Goal: Transaction & Acquisition: Book appointment/travel/reservation

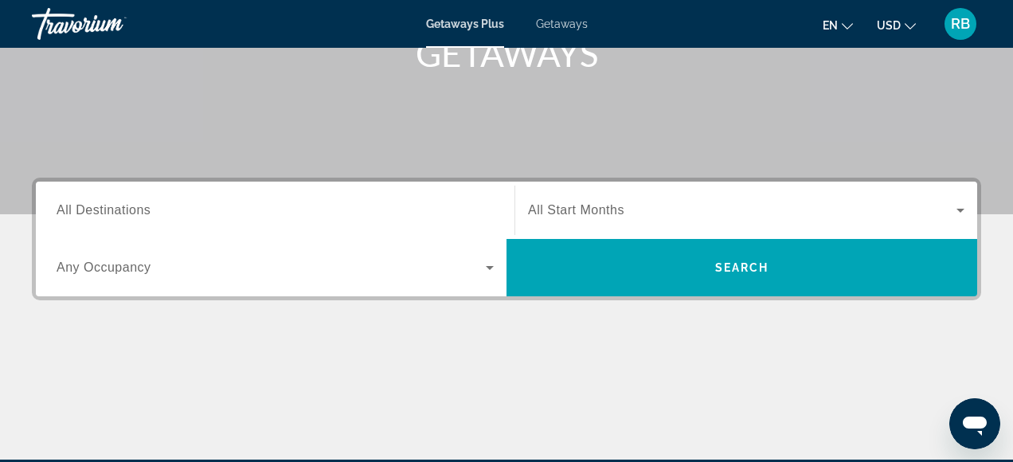
scroll to position [271, 0]
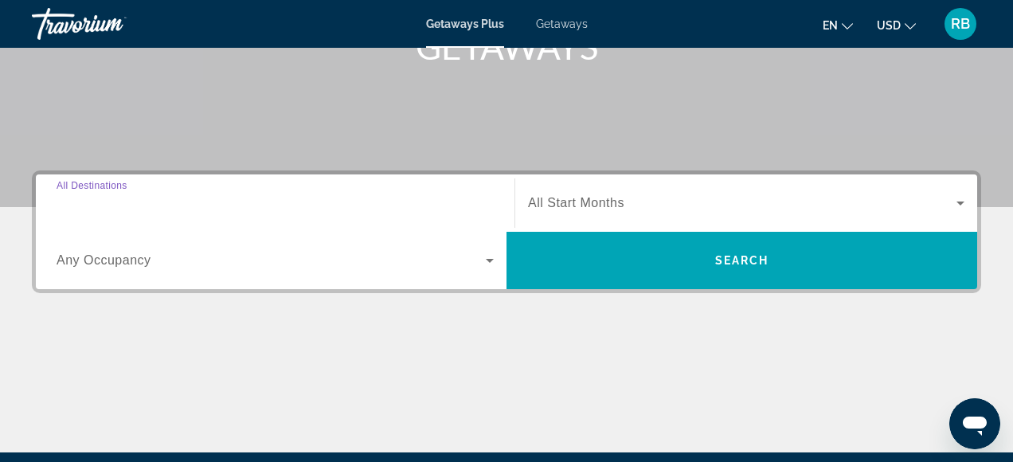
click at [463, 205] on input "Destination All Destinations" at bounding box center [275, 203] width 437 height 19
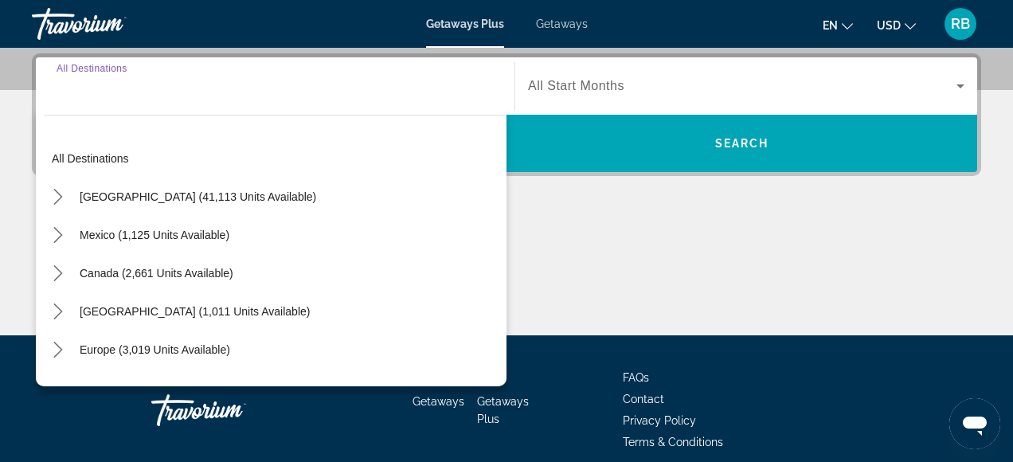
scroll to position [389, 0]
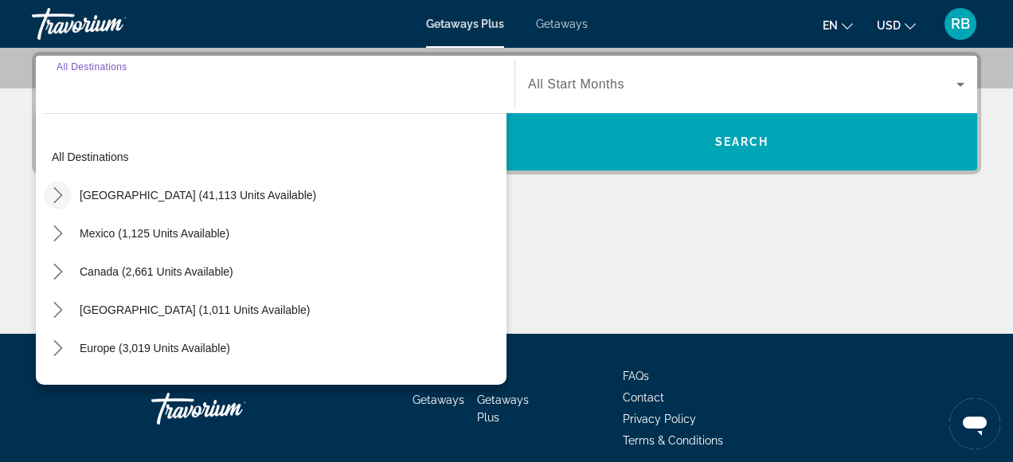
click at [57, 195] on icon "Toggle United States (41,113 units available) submenu" at bounding box center [58, 195] width 16 height 16
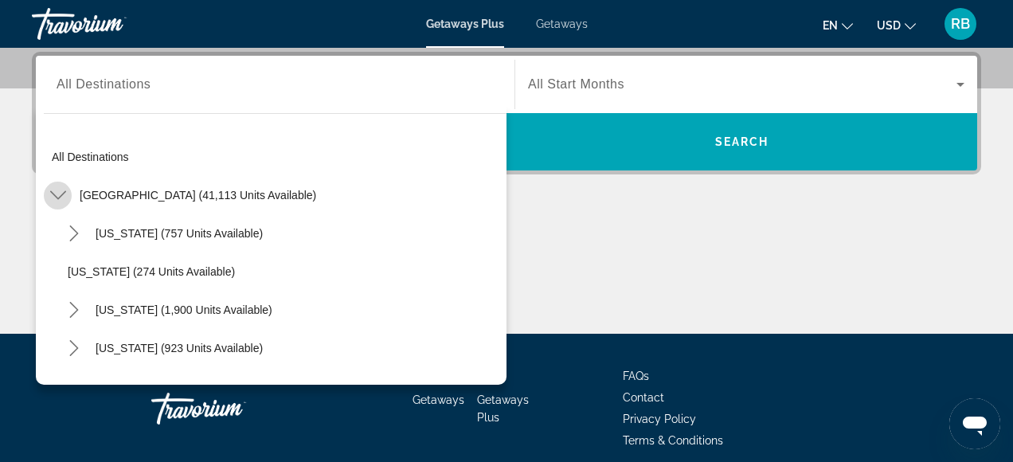
scroll to position [46, 0]
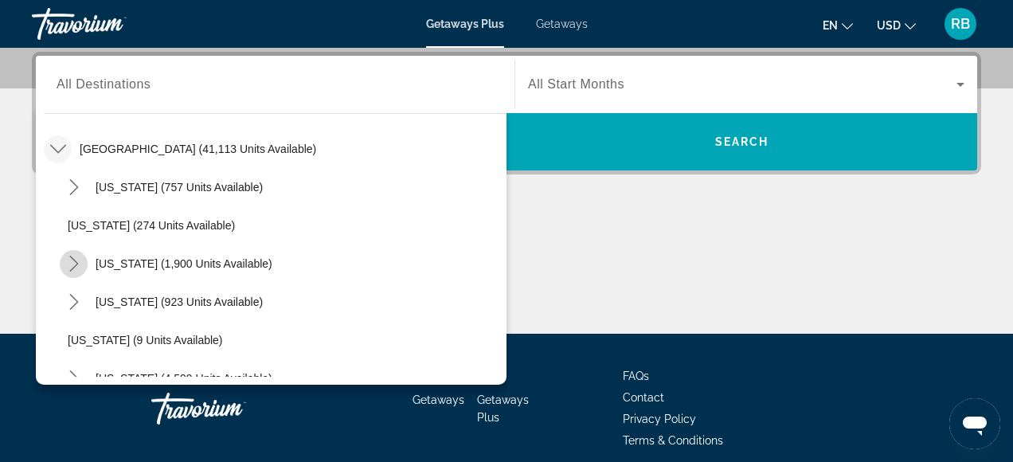
click at [76, 264] on icon "Toggle California (1,900 units available) submenu" at bounding box center [74, 264] width 16 height 16
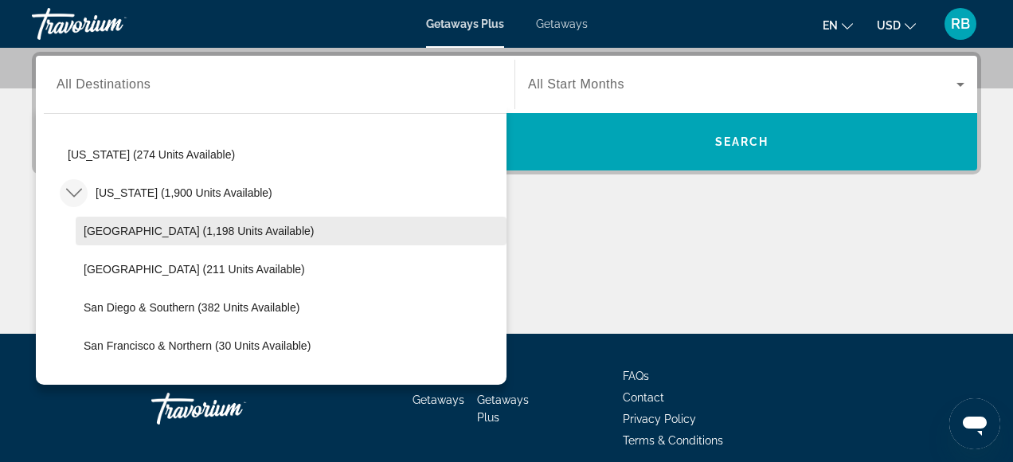
scroll to position [119, 0]
click at [171, 235] on span "[GEOGRAPHIC_DATA] (1,198 units available)" at bounding box center [199, 229] width 230 height 13
type input "**********"
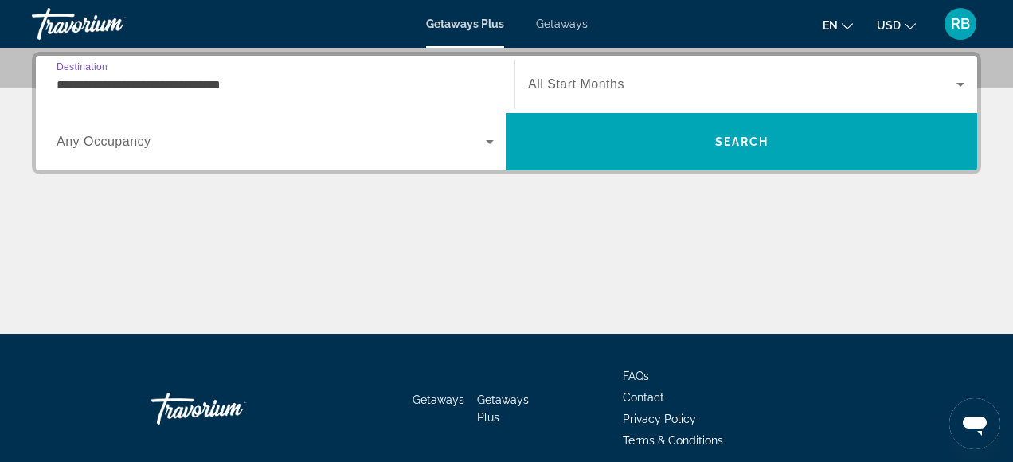
click at [182, 157] on div "Search widget" at bounding box center [275, 141] width 437 height 45
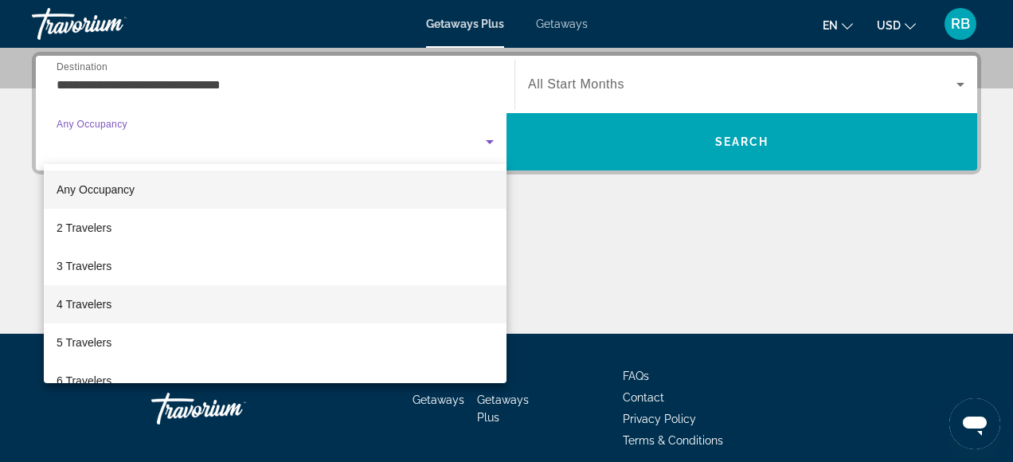
click at [133, 299] on mat-option "4 Travelers" at bounding box center [275, 304] width 463 height 38
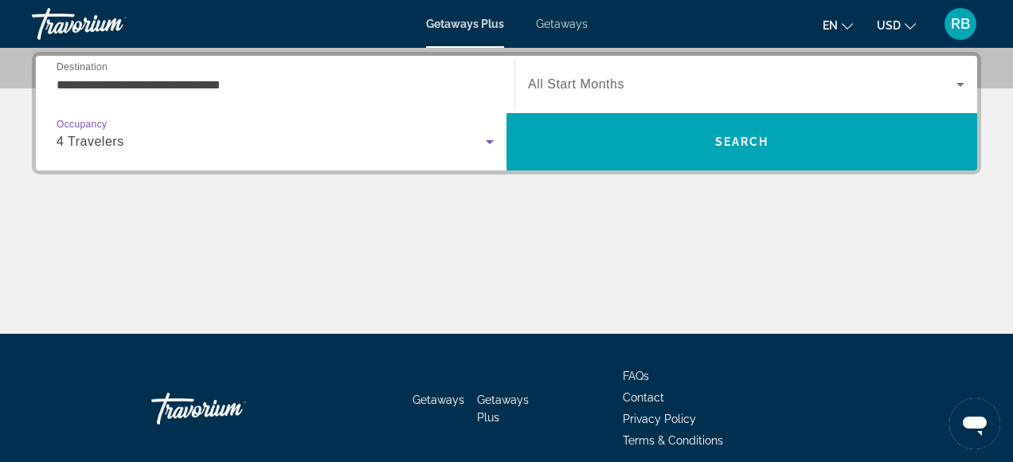
click at [577, 87] on span "All Start Months" at bounding box center [576, 84] width 96 height 14
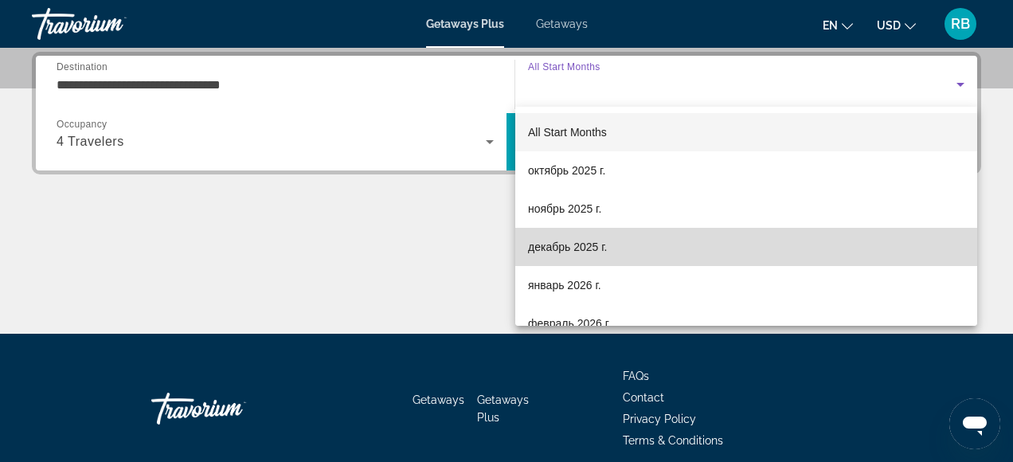
click at [529, 246] on span "декабрь 2025 г." at bounding box center [567, 246] width 79 height 19
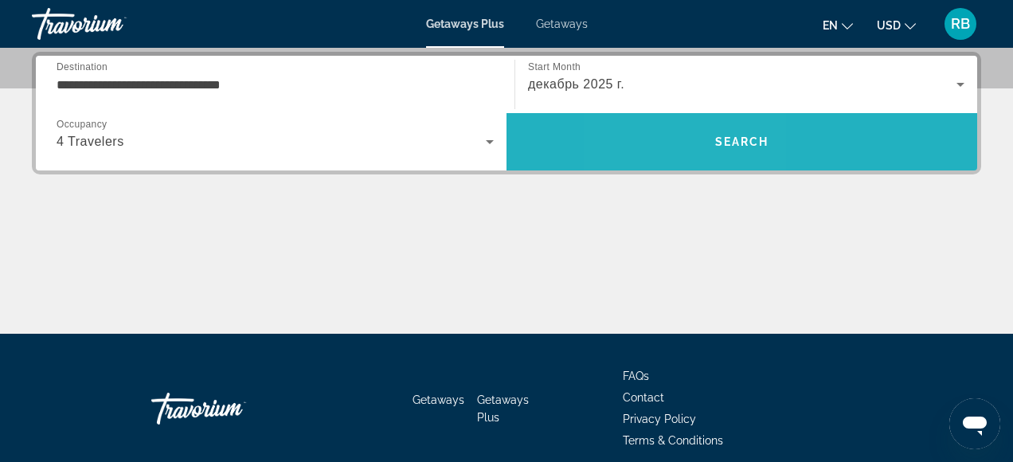
click at [680, 149] on span "Search" at bounding box center [741, 142] width 471 height 38
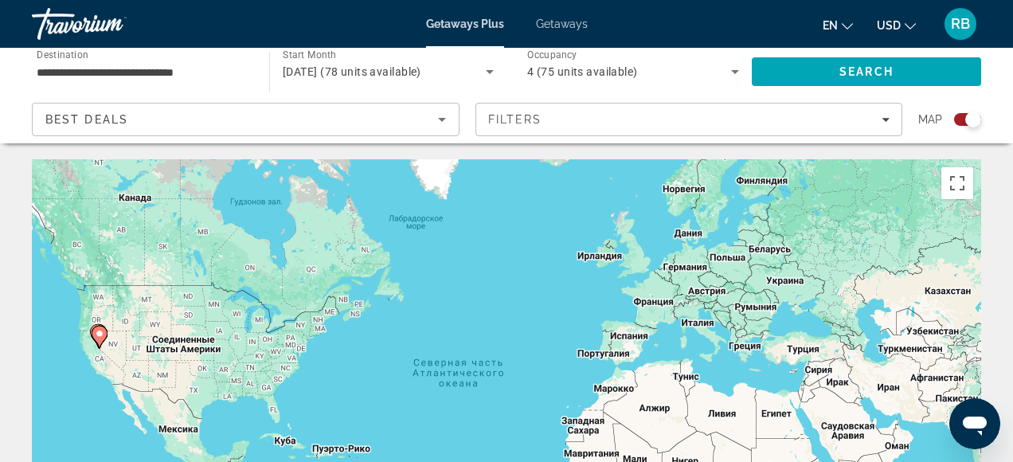
click at [959, 122] on div "Search widget" at bounding box center [967, 119] width 27 height 13
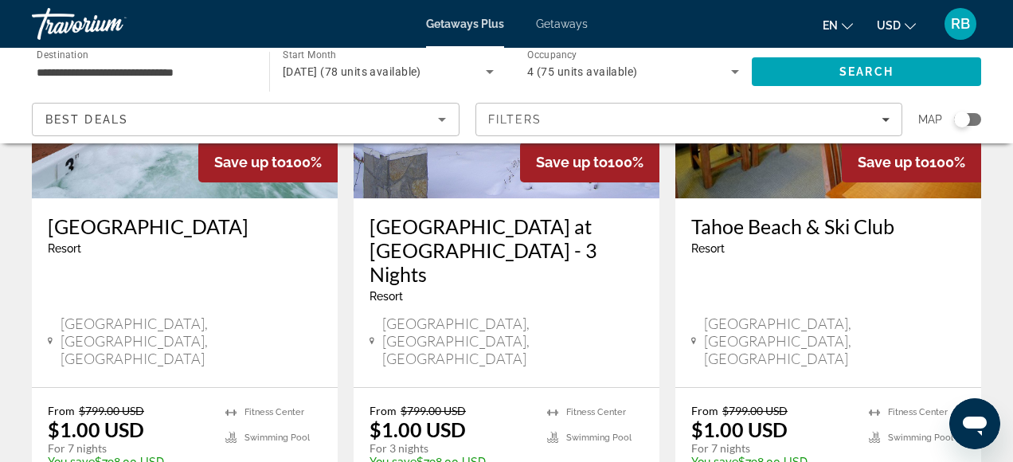
scroll to position [265, 0]
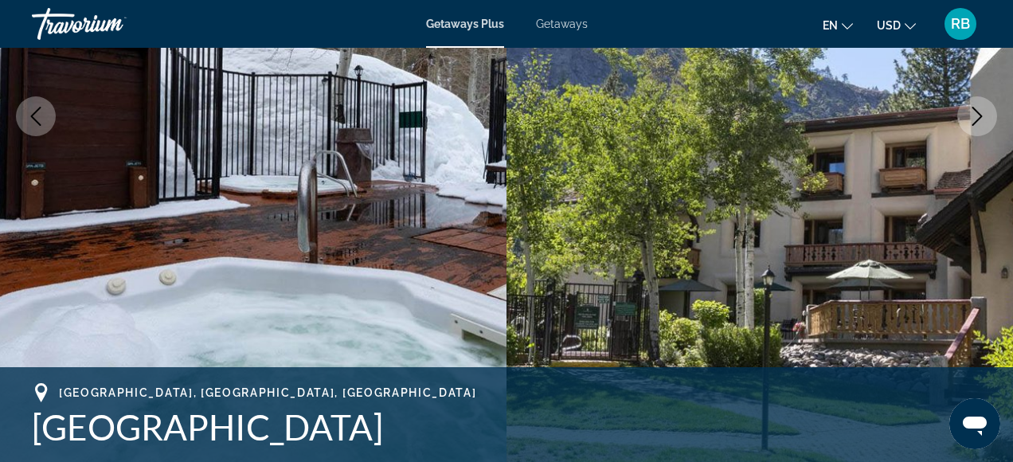
scroll to position [317, 0]
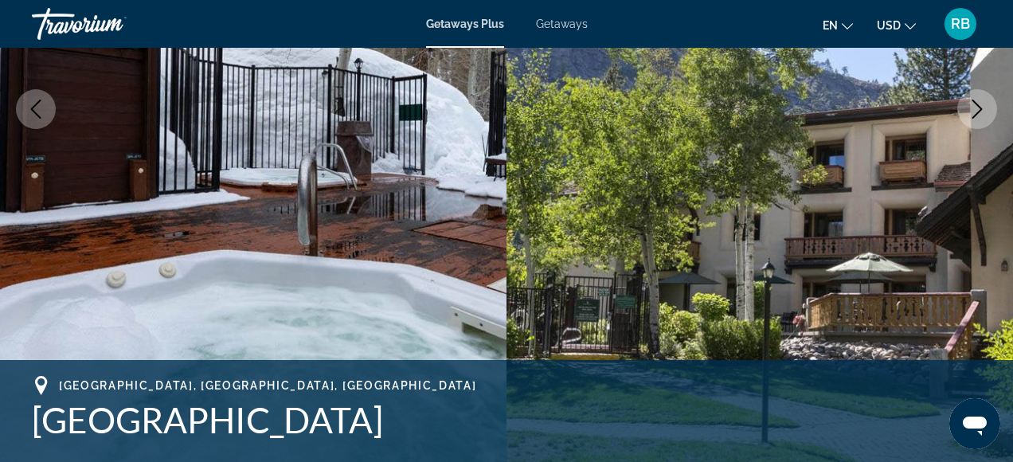
click at [983, 117] on icon "Next image" at bounding box center [976, 109] width 19 height 19
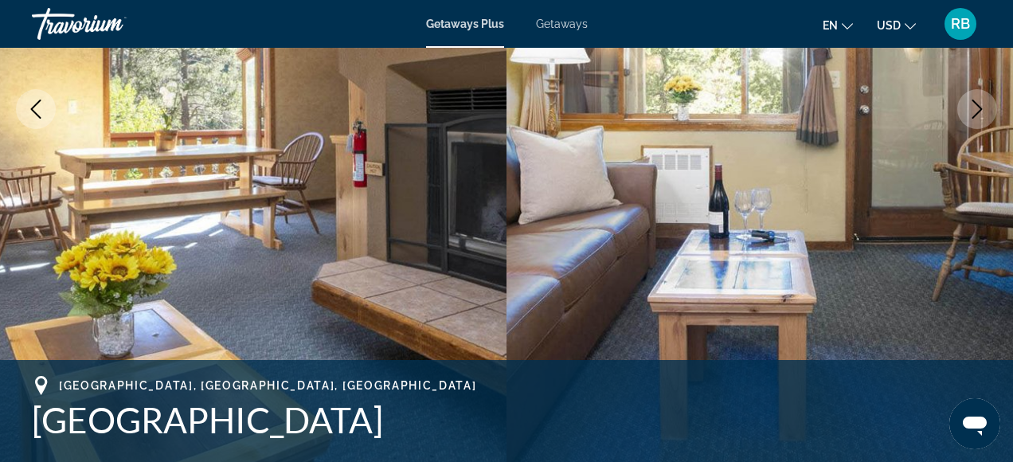
click at [984, 115] on icon "Next image" at bounding box center [976, 109] width 19 height 19
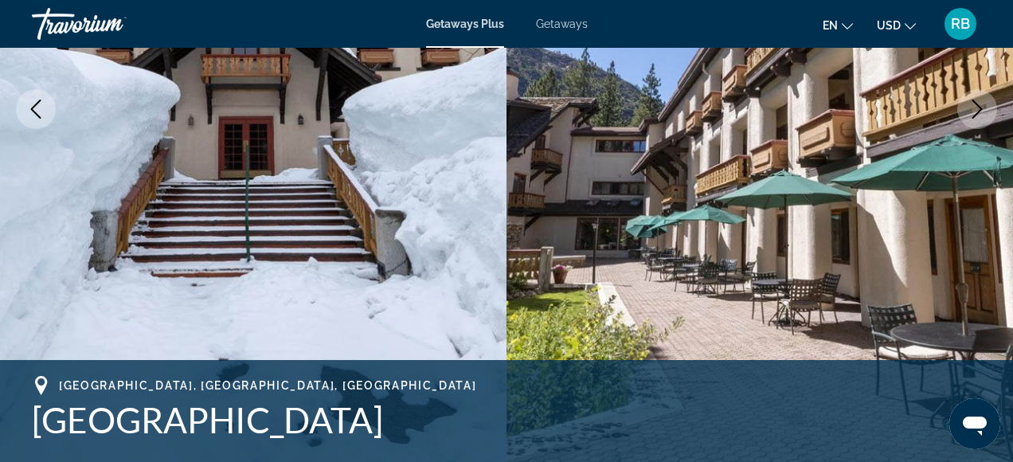
click at [984, 115] on icon "Next image" at bounding box center [976, 109] width 19 height 19
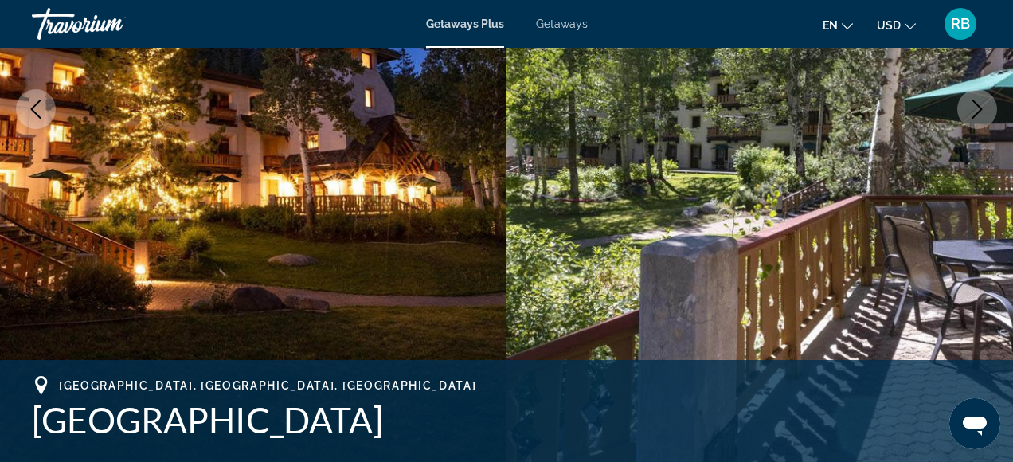
click at [984, 115] on icon "Next image" at bounding box center [976, 109] width 19 height 19
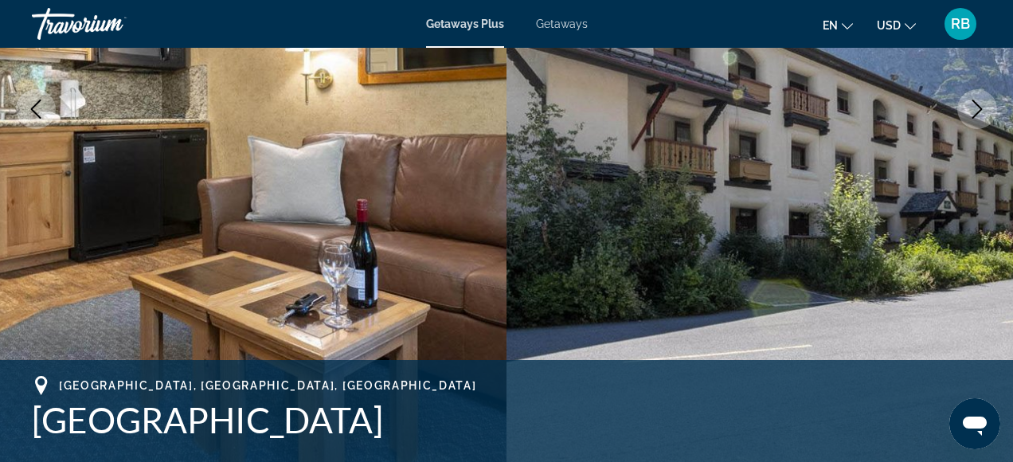
click at [984, 115] on icon "Next image" at bounding box center [976, 109] width 19 height 19
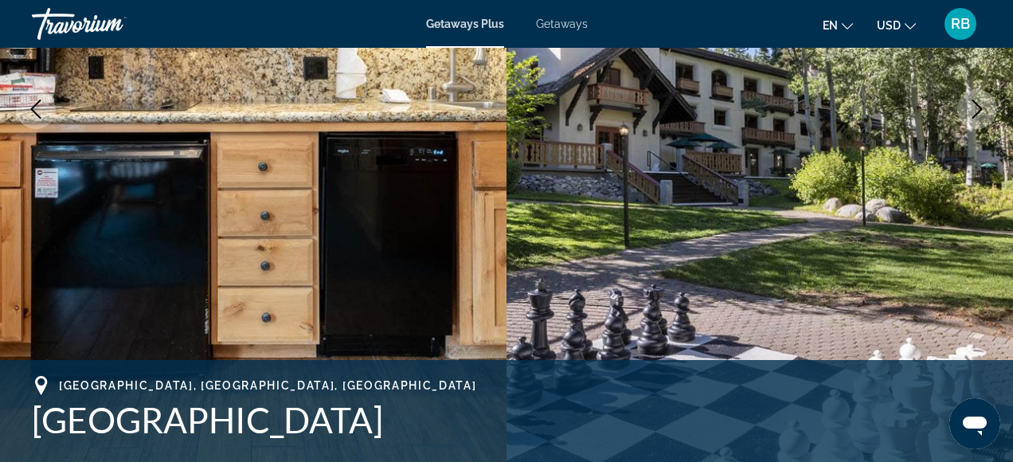
click at [984, 115] on icon "Next image" at bounding box center [976, 109] width 19 height 19
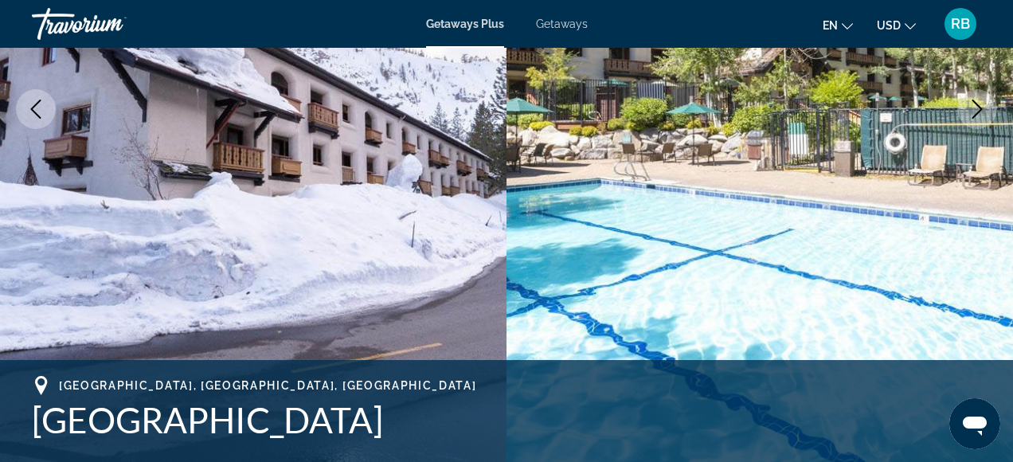
click at [984, 115] on icon "Next image" at bounding box center [976, 109] width 19 height 19
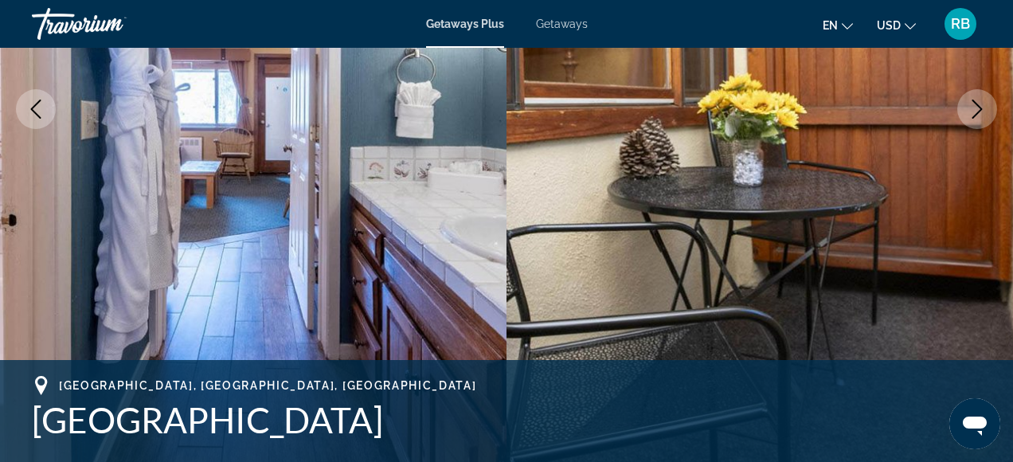
click at [984, 116] on icon "Next image" at bounding box center [976, 109] width 19 height 19
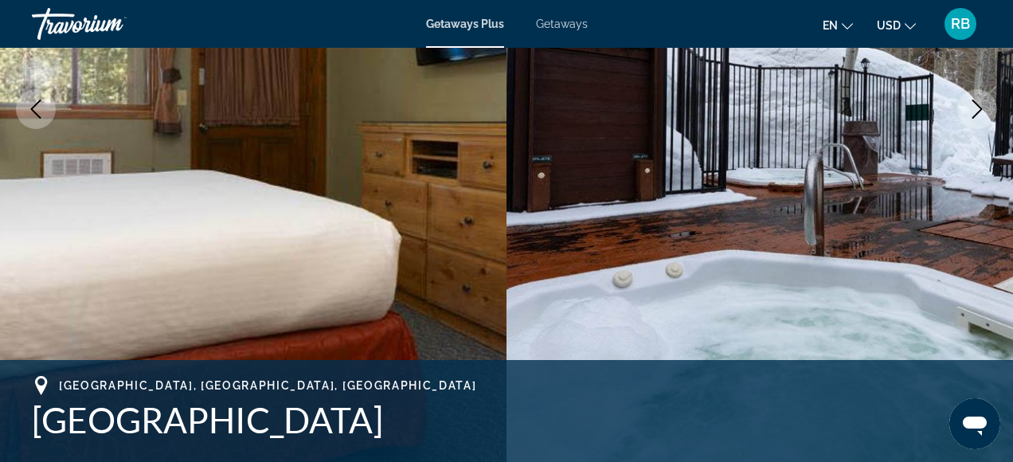
click at [984, 116] on icon "Next image" at bounding box center [976, 109] width 19 height 19
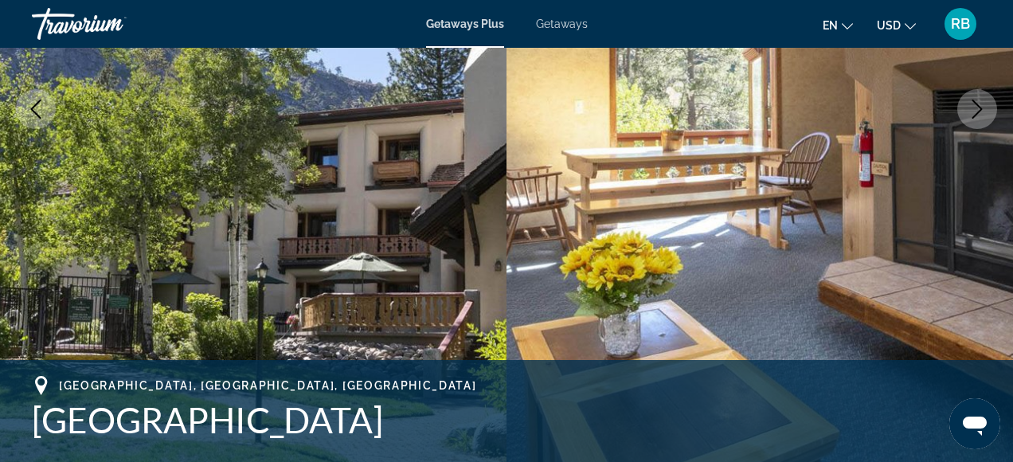
click at [984, 116] on icon "Next image" at bounding box center [976, 109] width 19 height 19
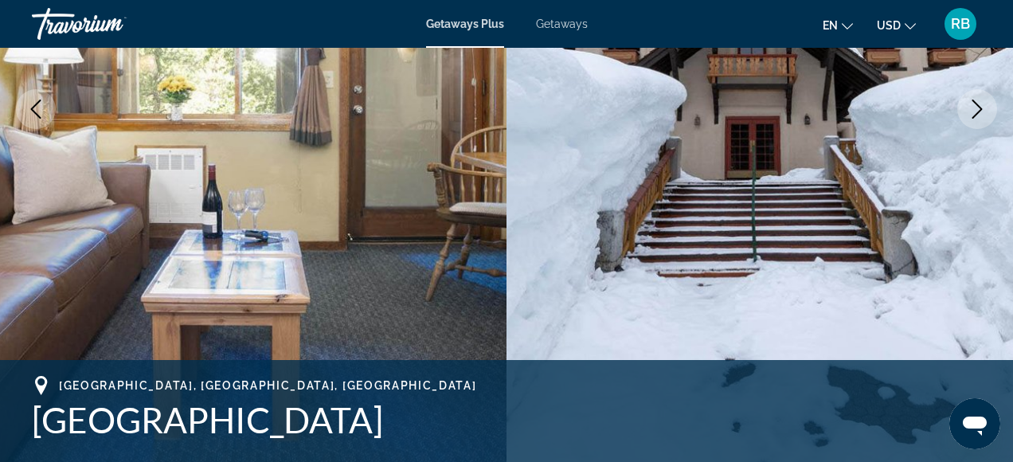
click at [984, 116] on icon "Next image" at bounding box center [976, 109] width 19 height 19
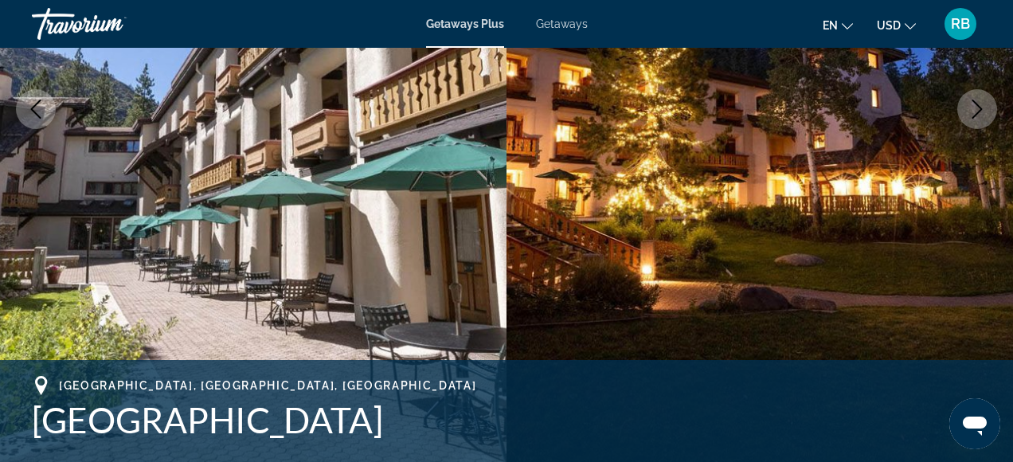
click at [984, 116] on icon "Next image" at bounding box center [976, 109] width 19 height 19
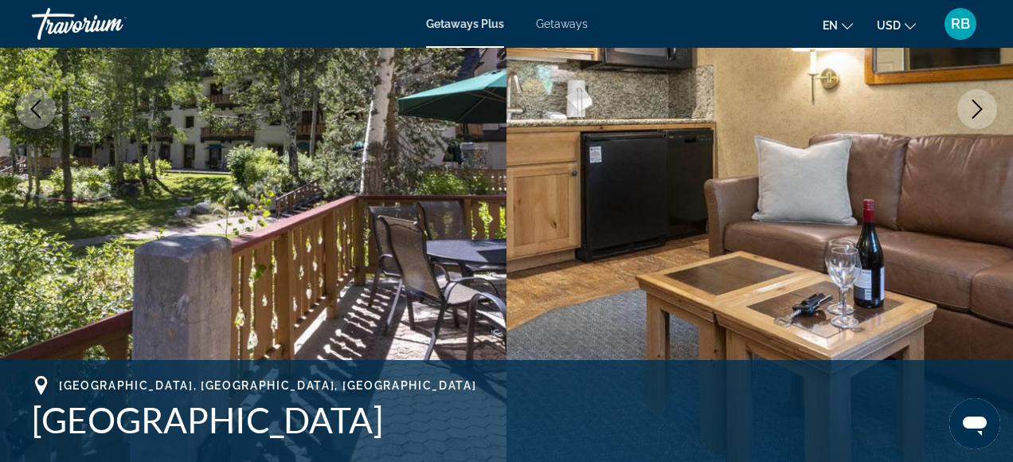
click at [984, 117] on icon "Next image" at bounding box center [976, 109] width 19 height 19
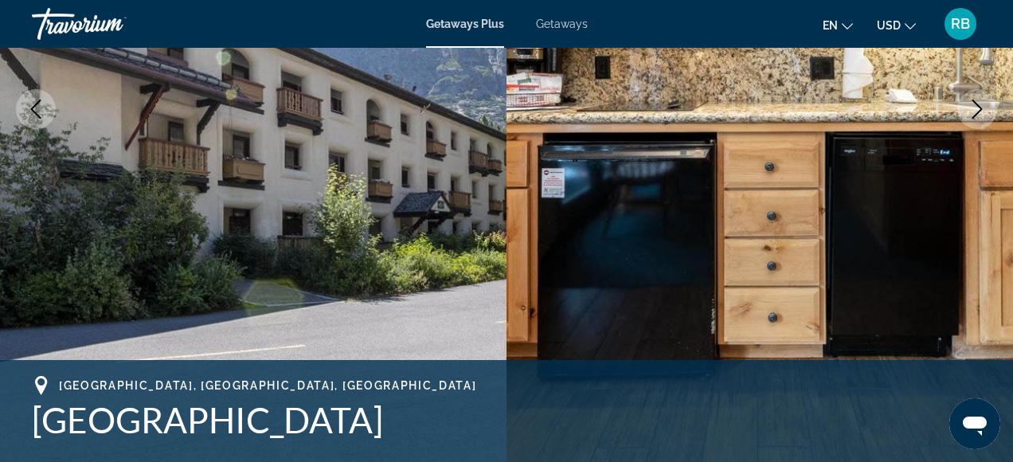
click at [984, 117] on icon "Next image" at bounding box center [976, 109] width 19 height 19
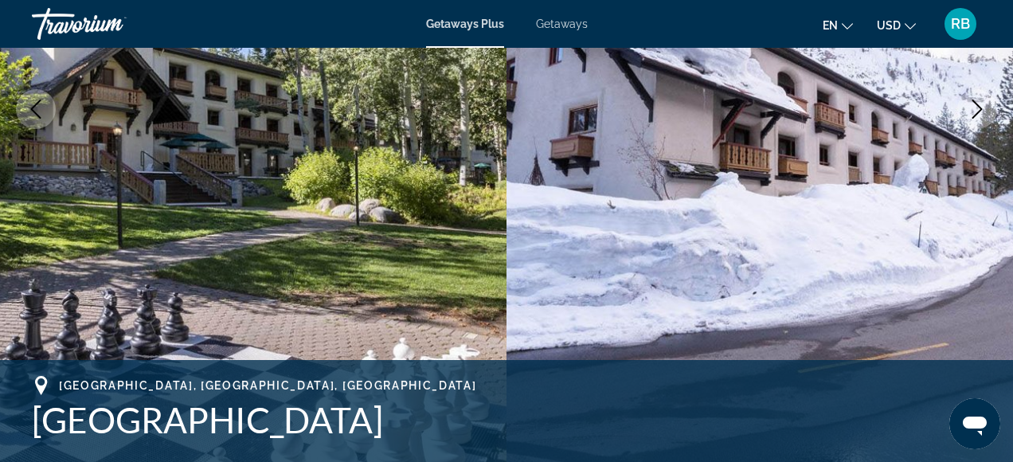
click at [980, 110] on icon "Next image" at bounding box center [977, 109] width 10 height 19
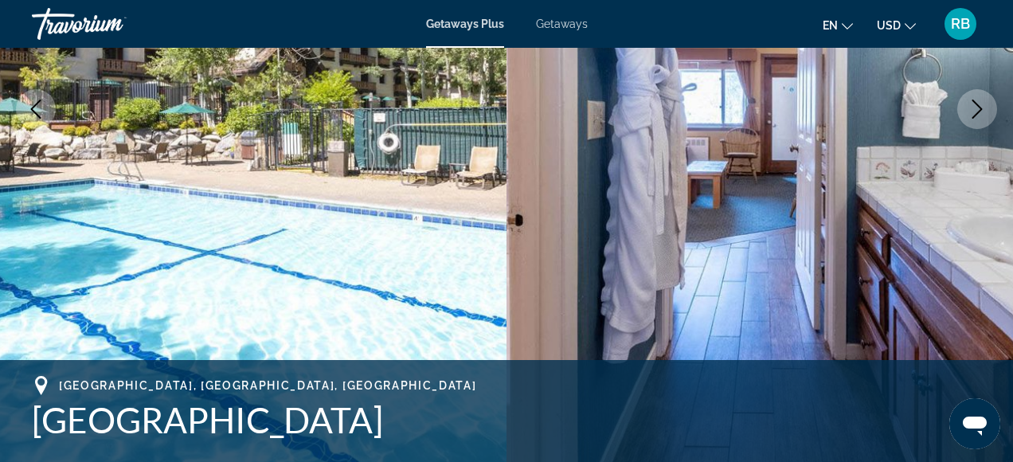
click at [980, 110] on icon "Next image" at bounding box center [977, 109] width 10 height 19
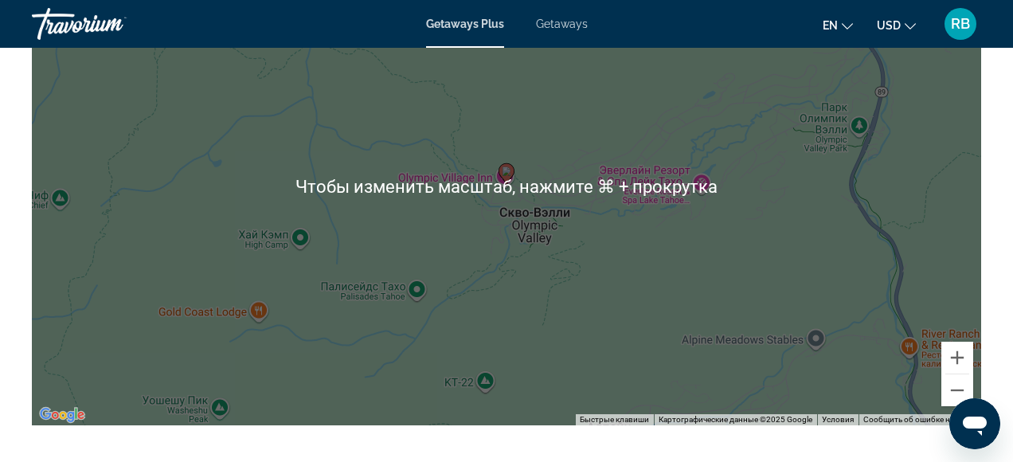
scroll to position [2653, 0]
click at [956, 393] on button "Уменьшить" at bounding box center [957, 391] width 32 height 32
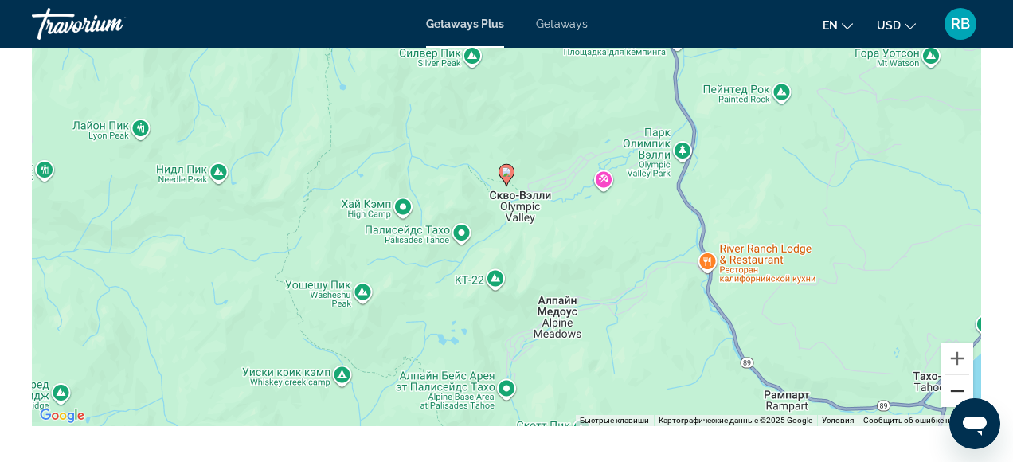
click at [956, 393] on button "Уменьшить" at bounding box center [957, 391] width 32 height 32
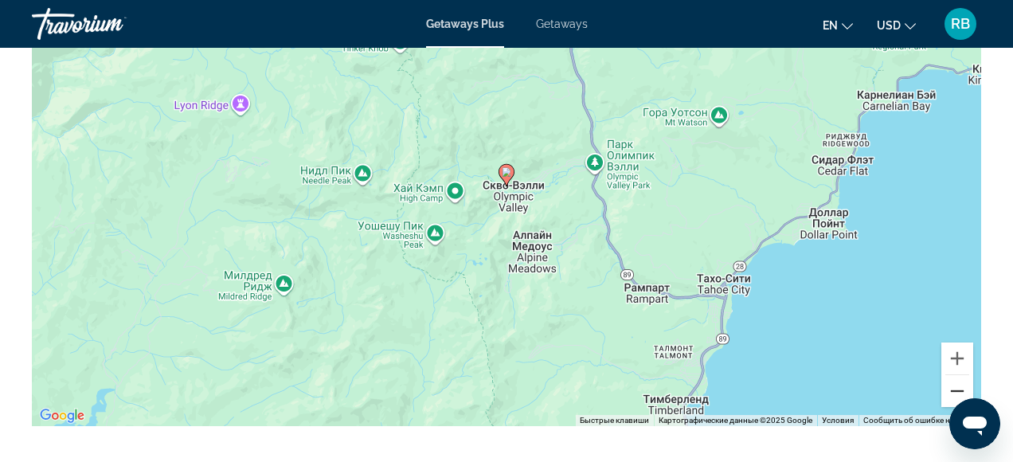
click at [956, 393] on button "Уменьшить" at bounding box center [957, 391] width 32 height 32
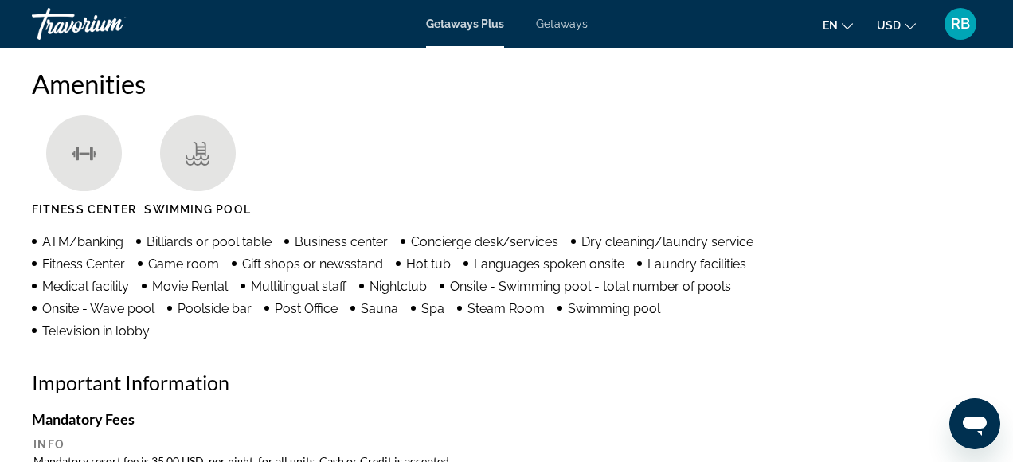
scroll to position [1506, 0]
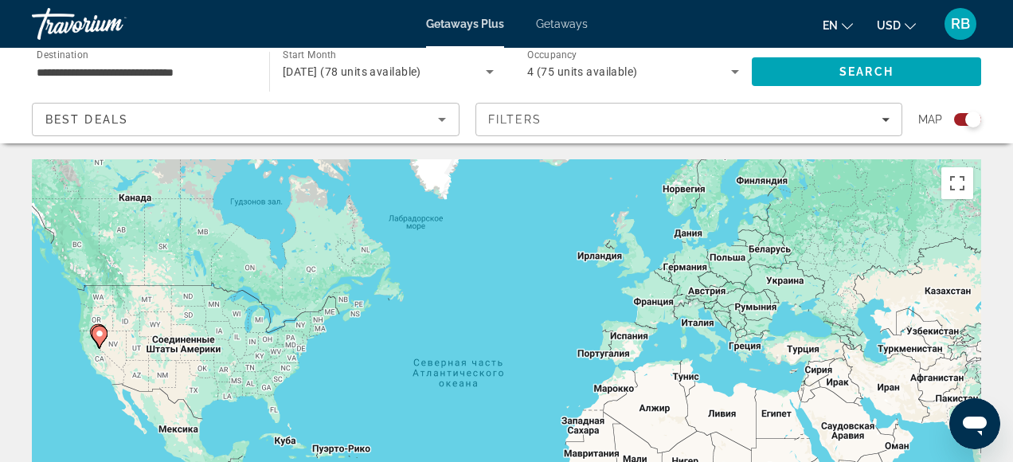
click at [963, 115] on div "Search widget" at bounding box center [967, 119] width 27 height 13
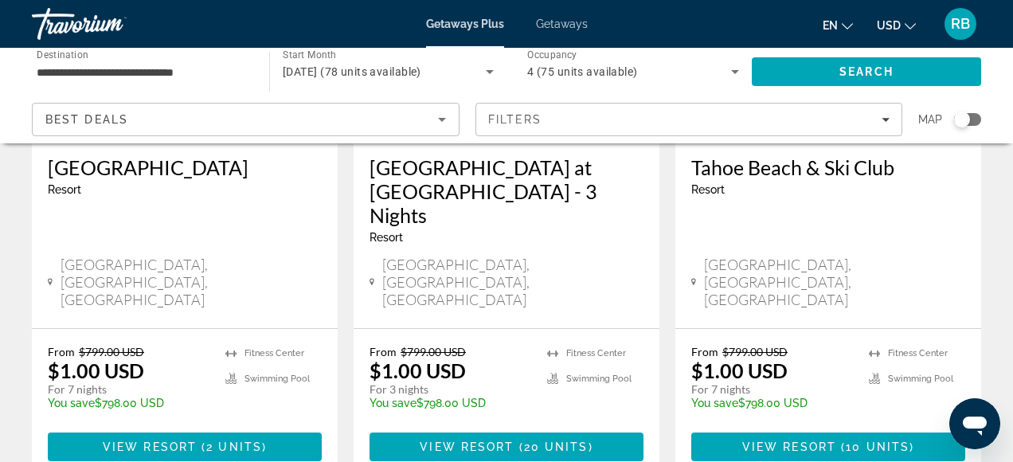
scroll to position [314, 0]
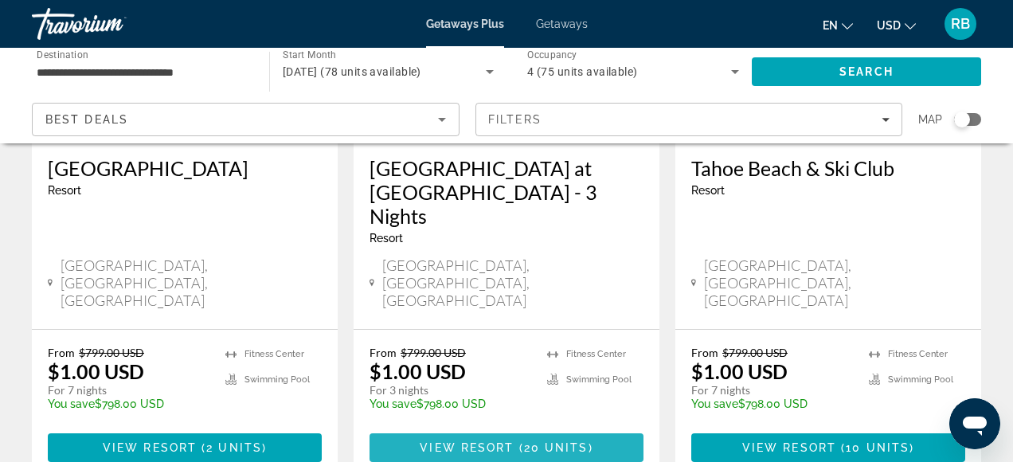
click at [468, 441] on span "View Resort" at bounding box center [467, 447] width 94 height 13
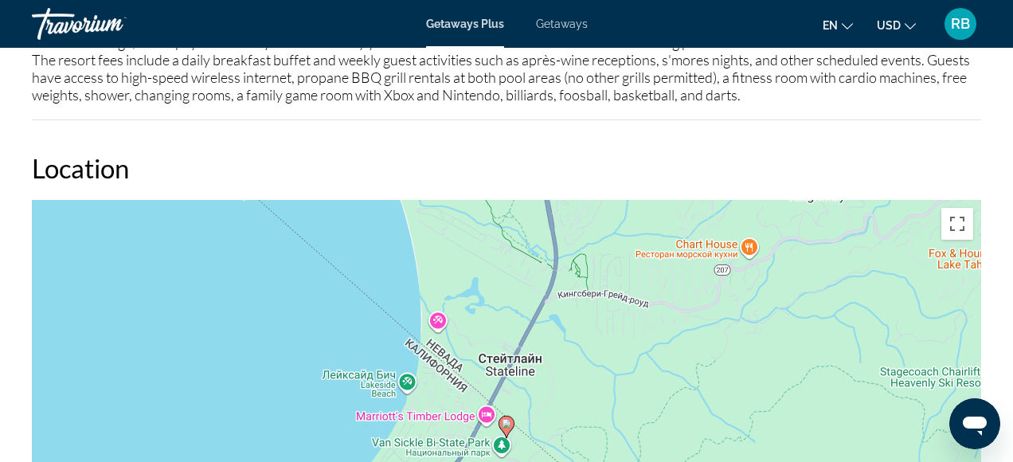
scroll to position [2006, 0]
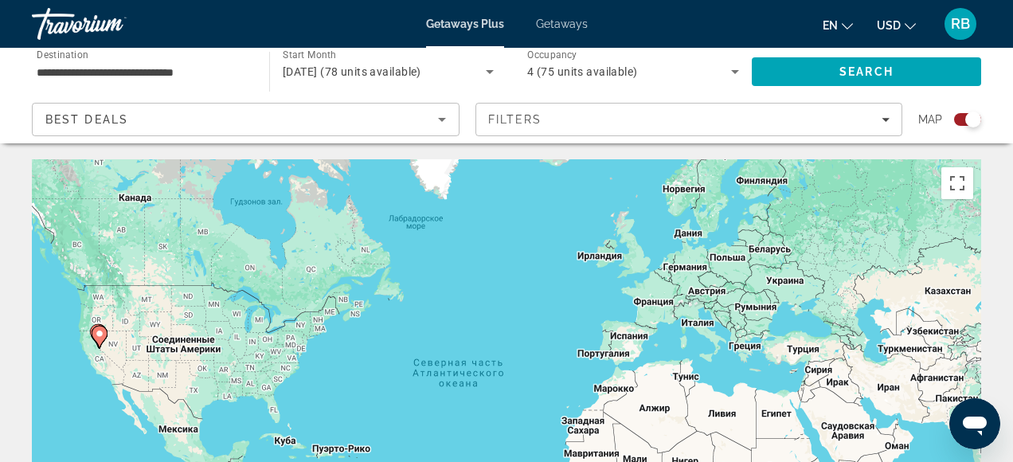
click at [956, 117] on div "Search widget" at bounding box center [967, 119] width 27 height 13
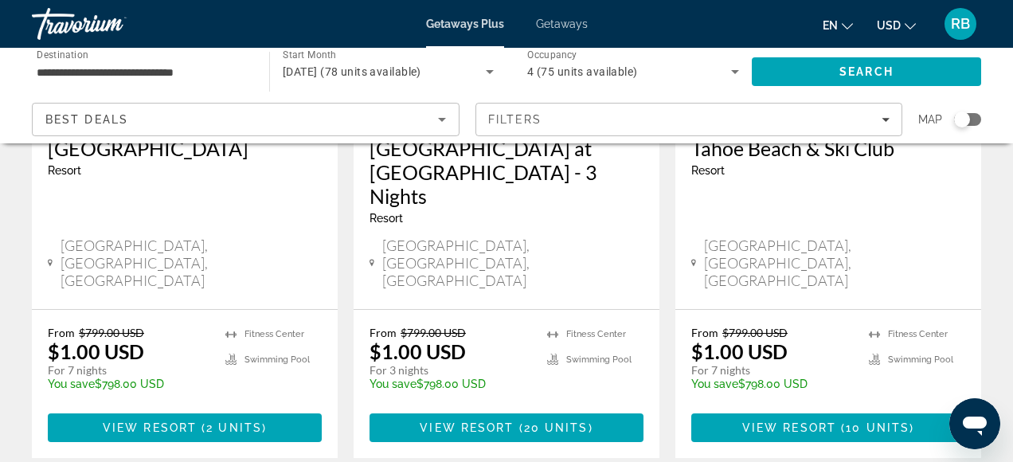
scroll to position [337, 0]
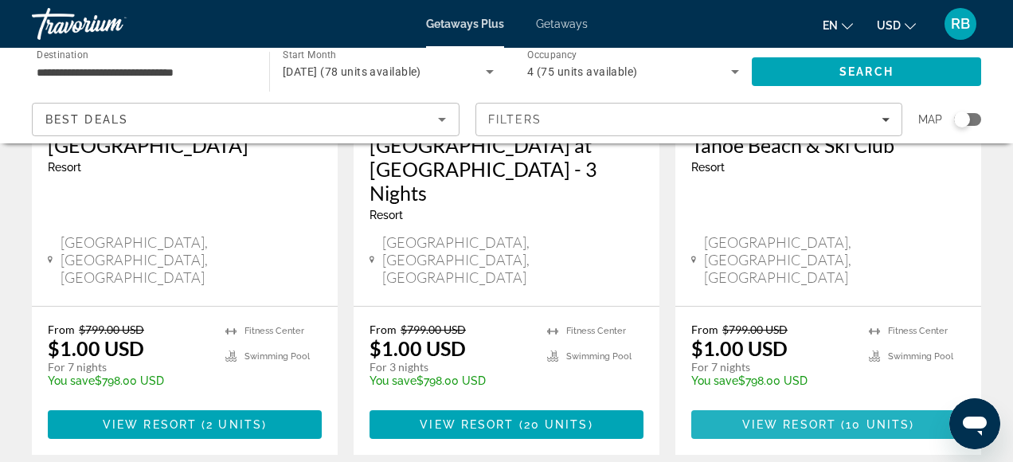
click at [768, 418] on span "View Resort" at bounding box center [789, 424] width 94 height 13
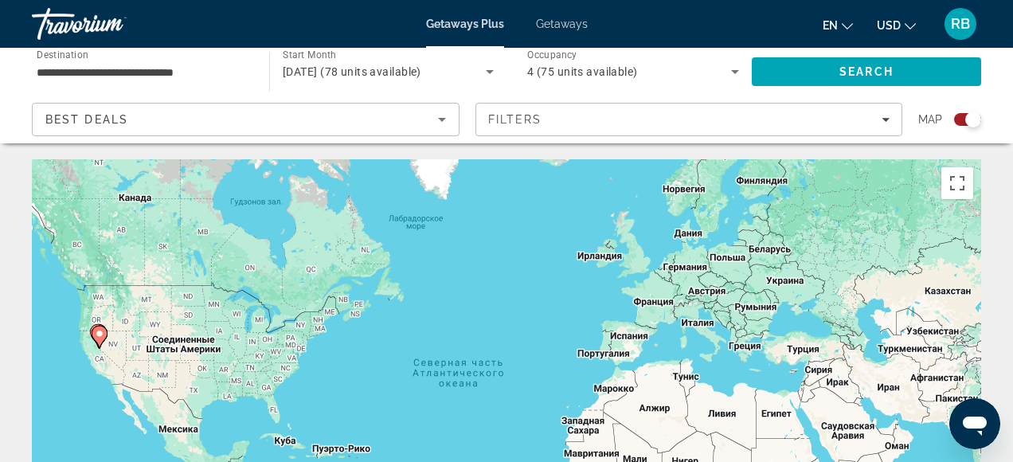
click at [959, 117] on div "Search widget" at bounding box center [967, 119] width 27 height 13
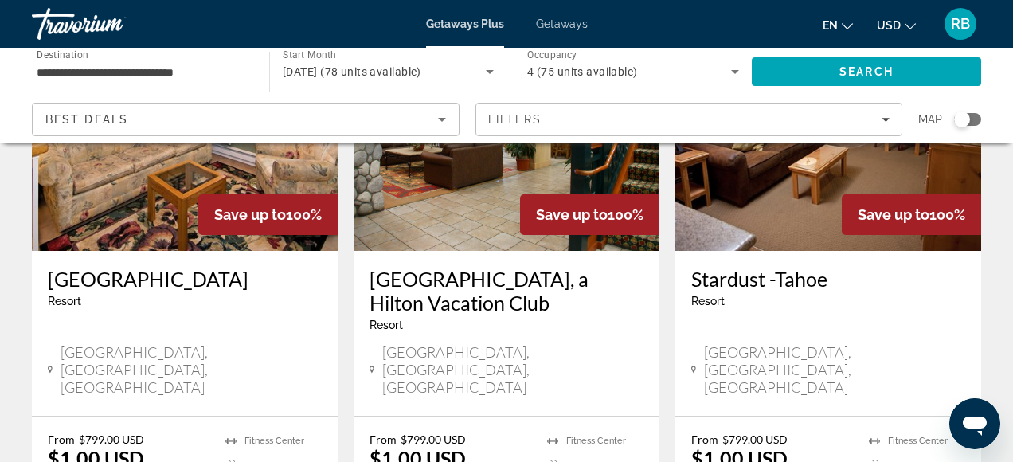
scroll to position [872, 0]
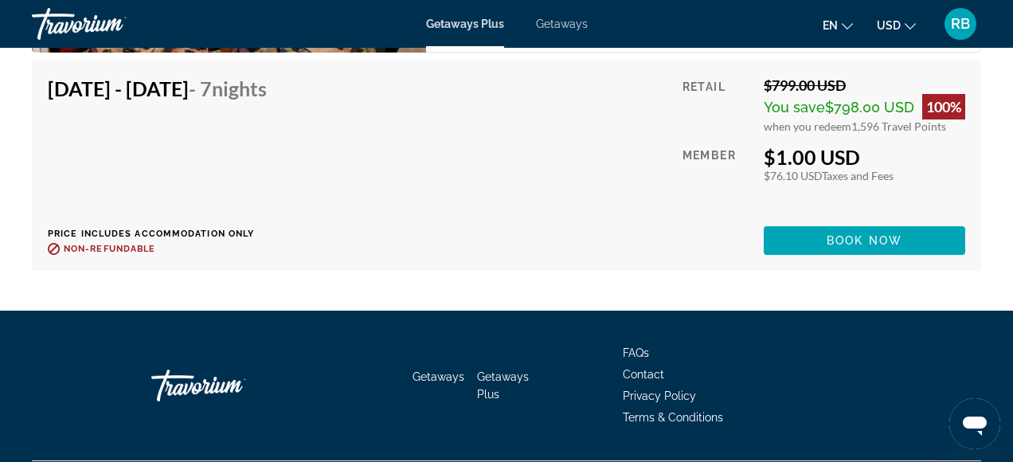
scroll to position [4343, 0]
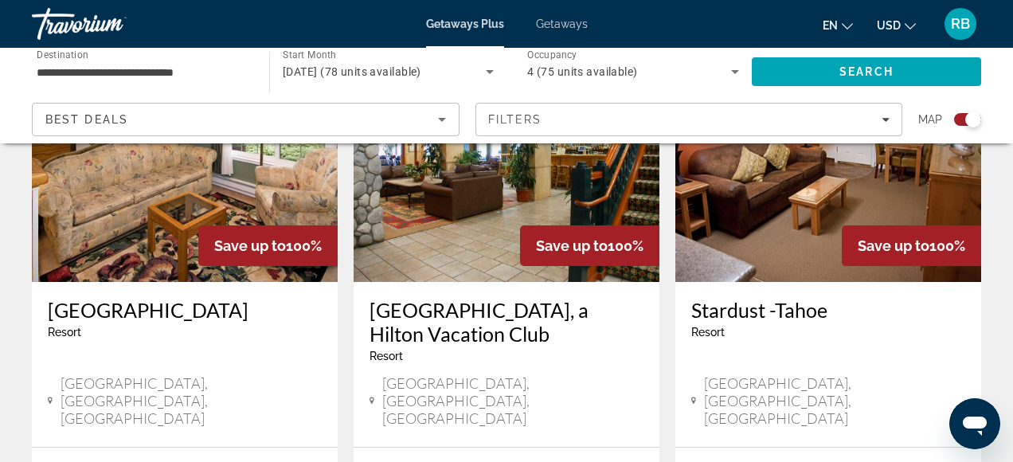
scroll to position [1292, 0]
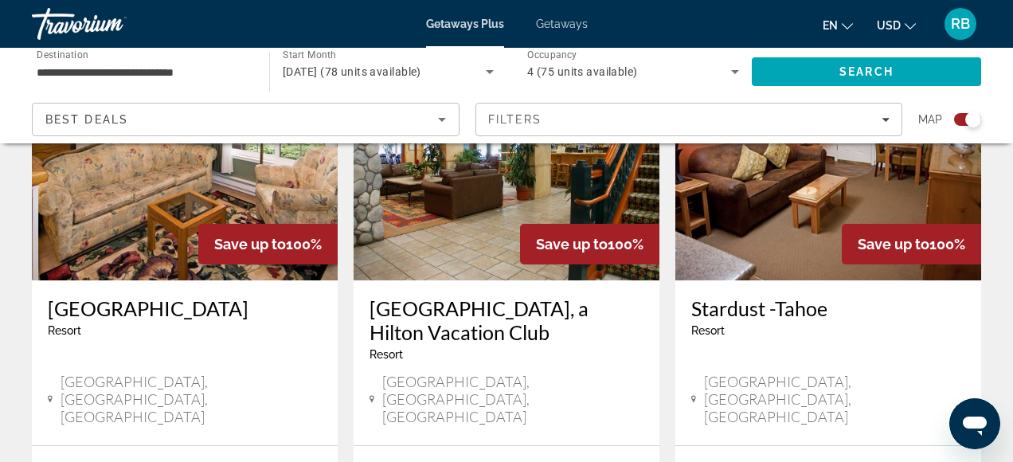
click at [444, 296] on h3 "[GEOGRAPHIC_DATA], a Hilton Vacation Club" at bounding box center [506, 320] width 274 height 48
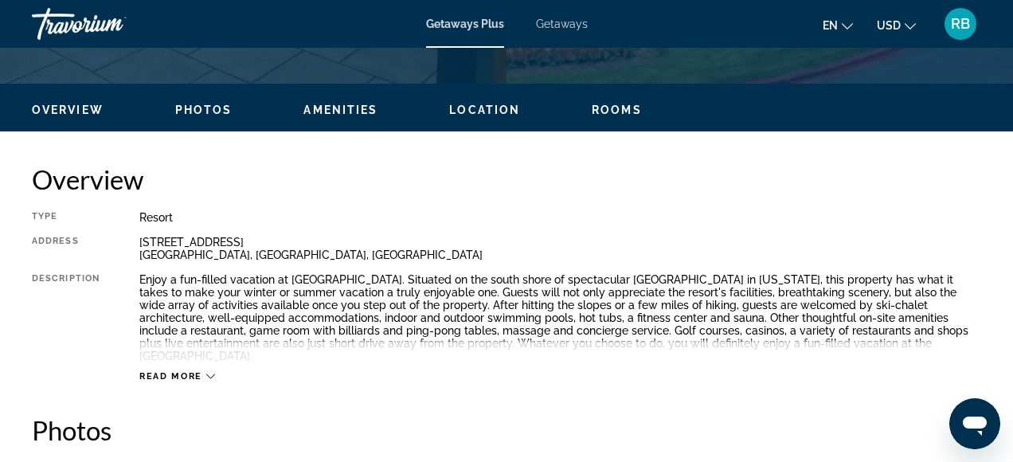
scroll to position [724, 0]
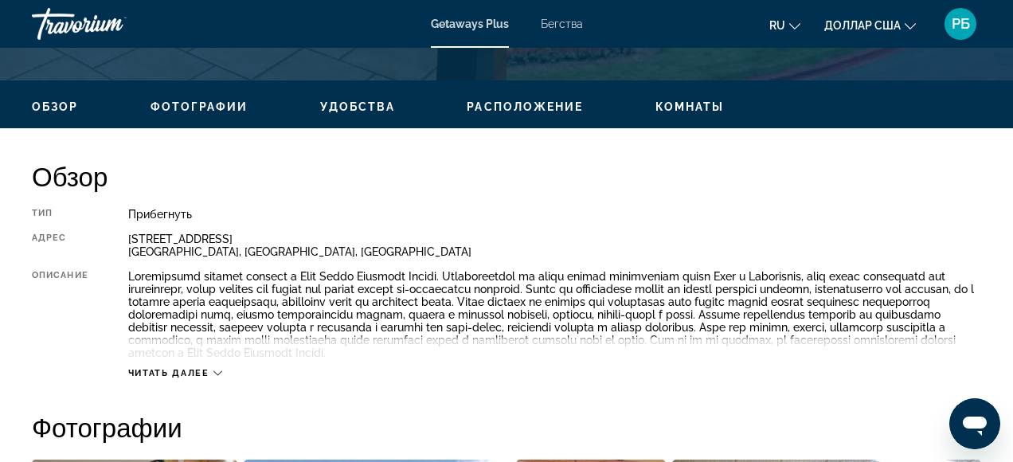
click at [188, 373] on font "Читать далее" at bounding box center [168, 373] width 81 height 10
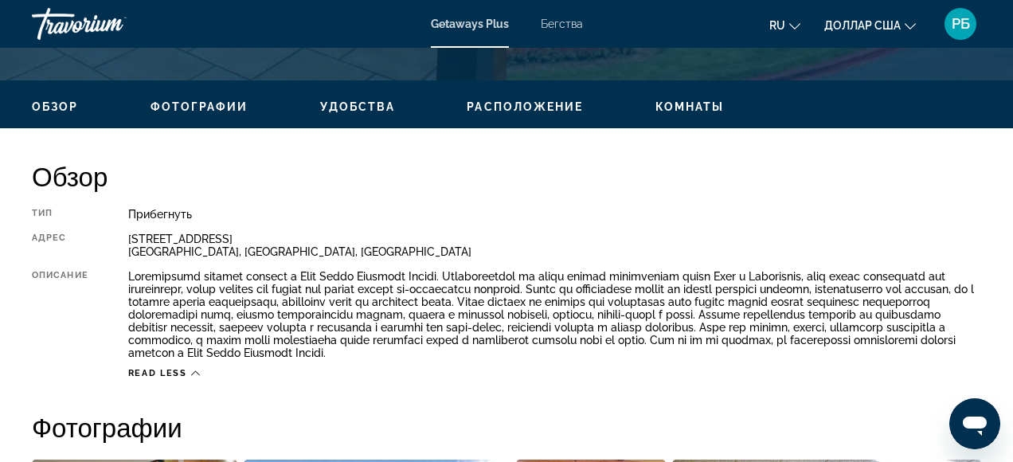
click at [164, 373] on span "Read less" at bounding box center [157, 373] width 59 height 10
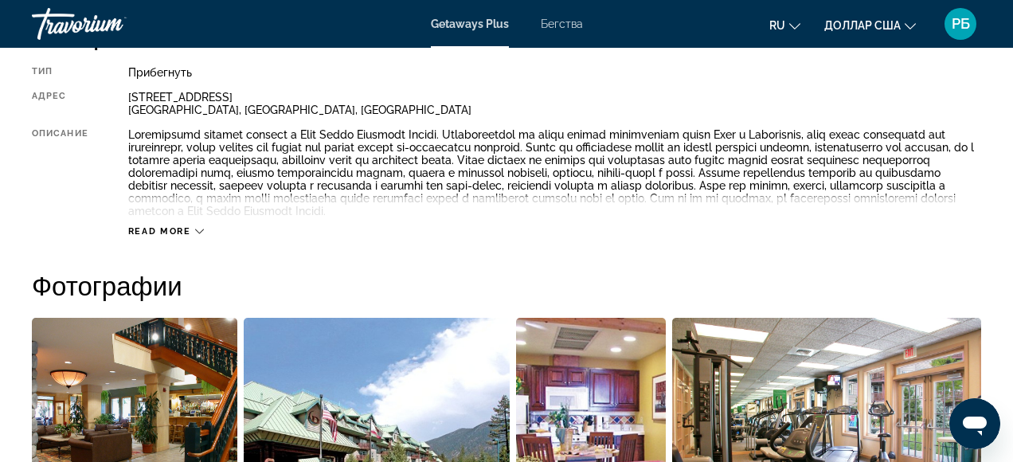
click at [186, 236] on span "Read more" at bounding box center [159, 231] width 63 height 10
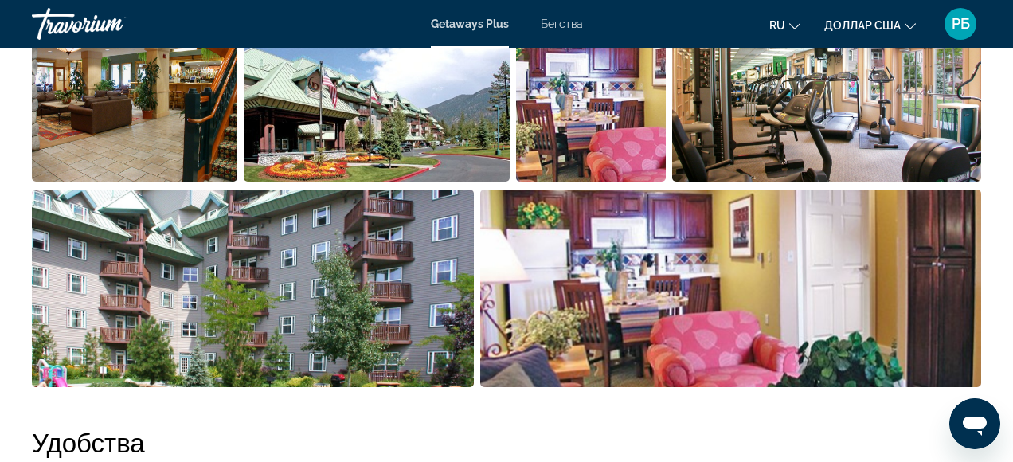
scroll to position [1189, 0]
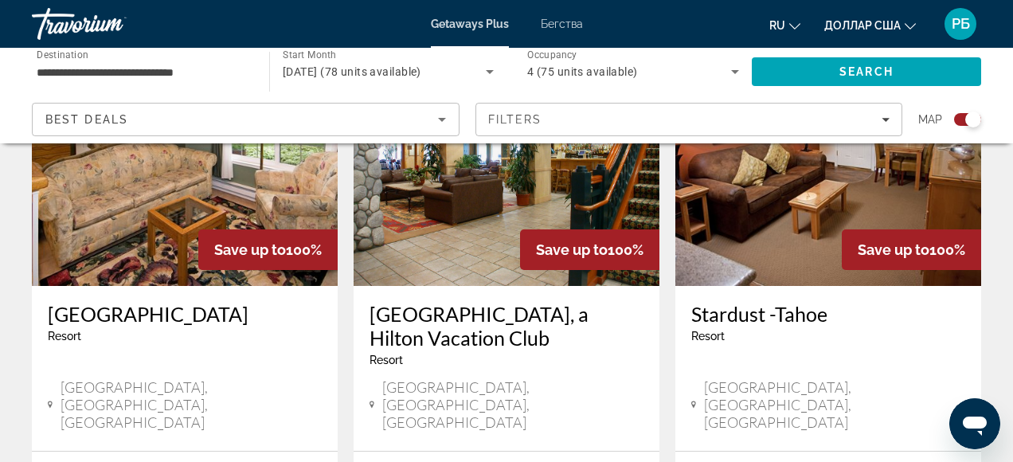
scroll to position [1284, 0]
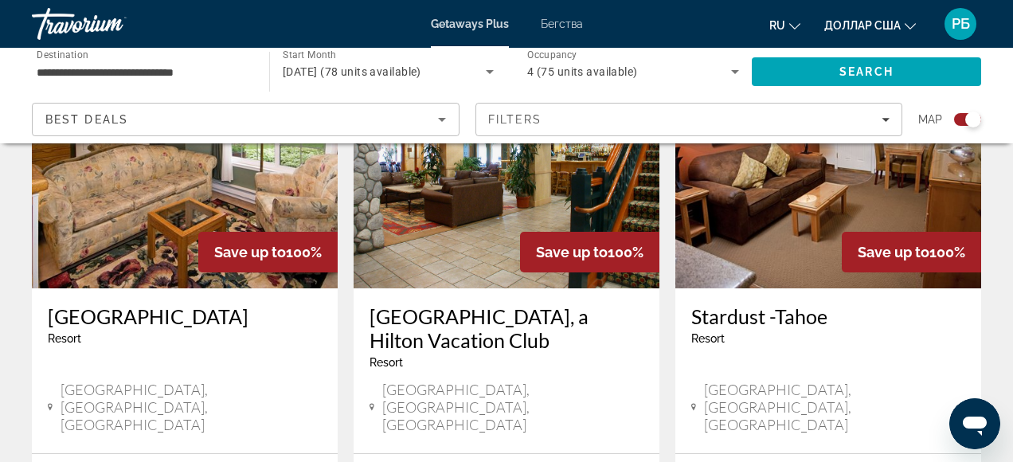
click at [780, 304] on h3 "Stardust -Tahoe" at bounding box center [828, 316] width 274 height 24
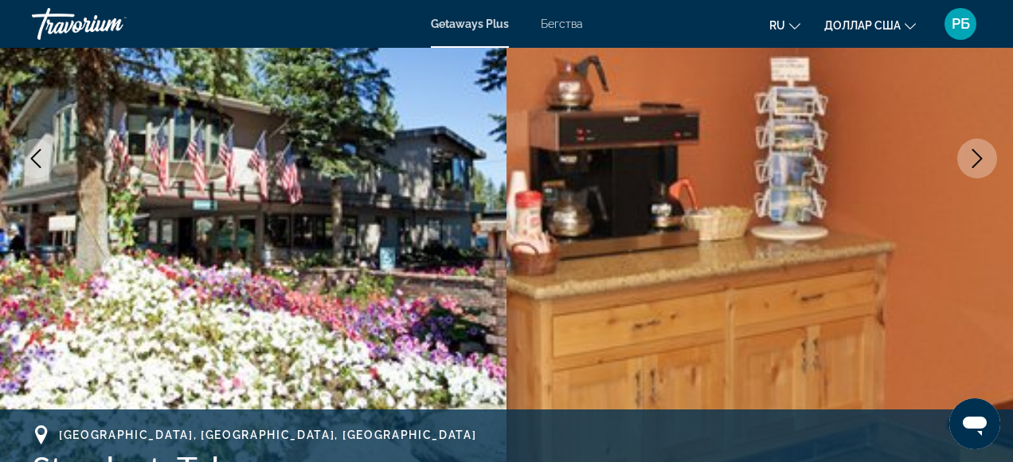
scroll to position [277, 0]
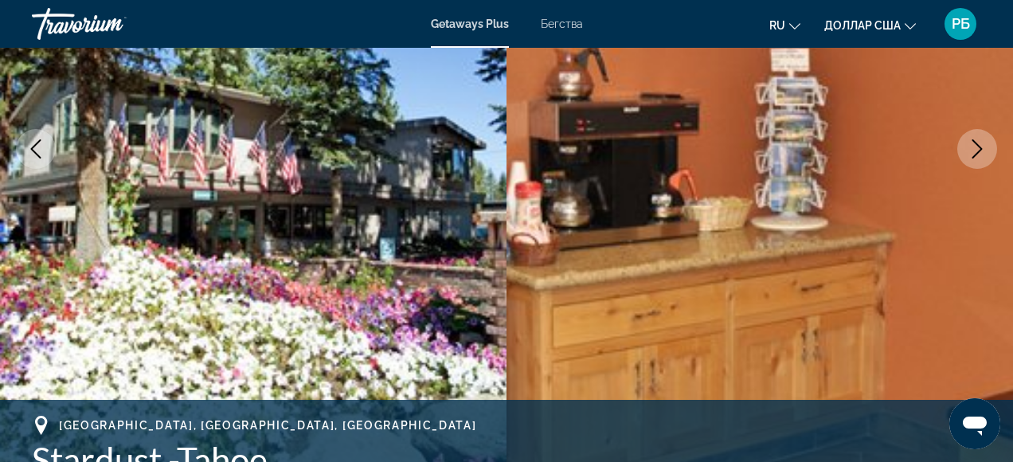
click at [979, 153] on icon "Next image" at bounding box center [976, 148] width 19 height 19
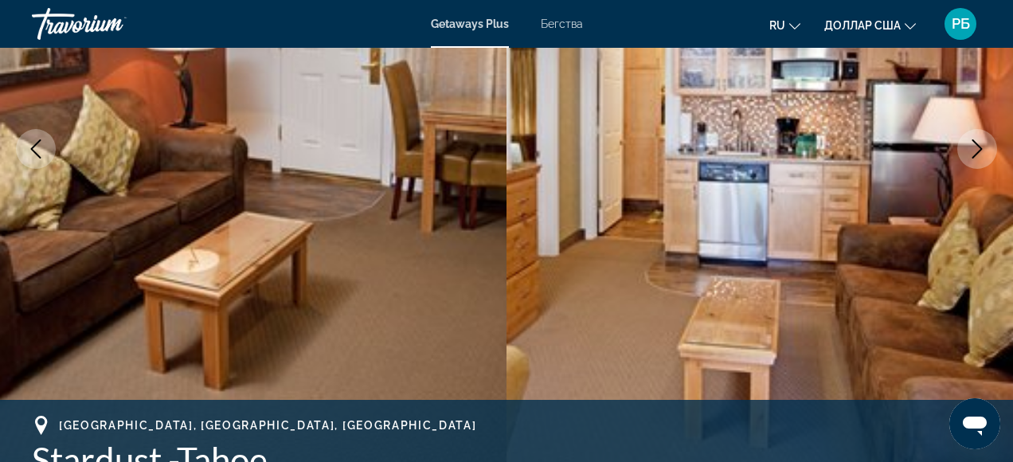
click at [979, 153] on icon "Next image" at bounding box center [976, 148] width 19 height 19
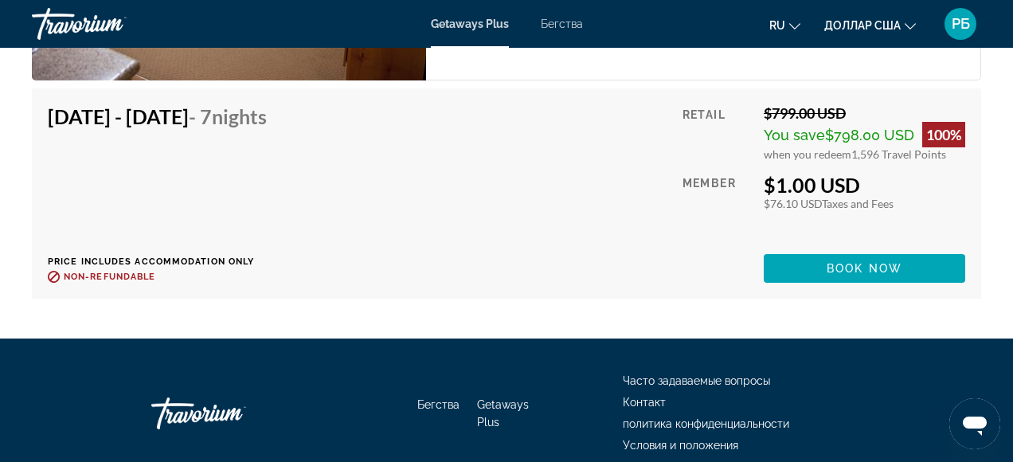
scroll to position [3339, 0]
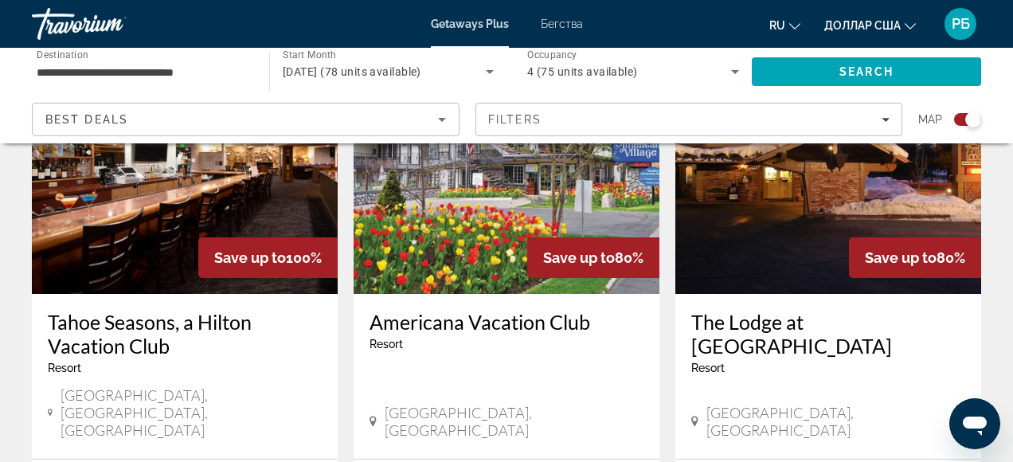
scroll to position [1878, 0]
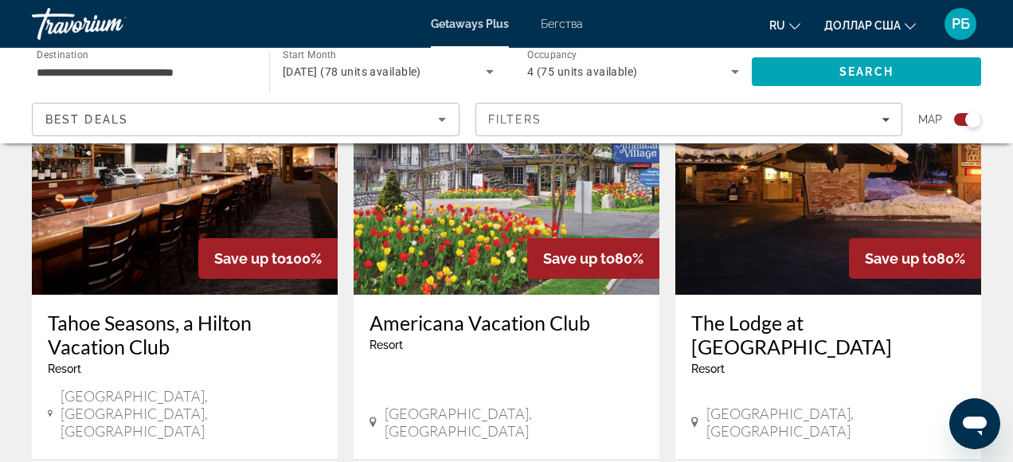
click at [158, 311] on h3 "Tahoe Seasons, a Hilton Vacation Club" at bounding box center [185, 335] width 274 height 48
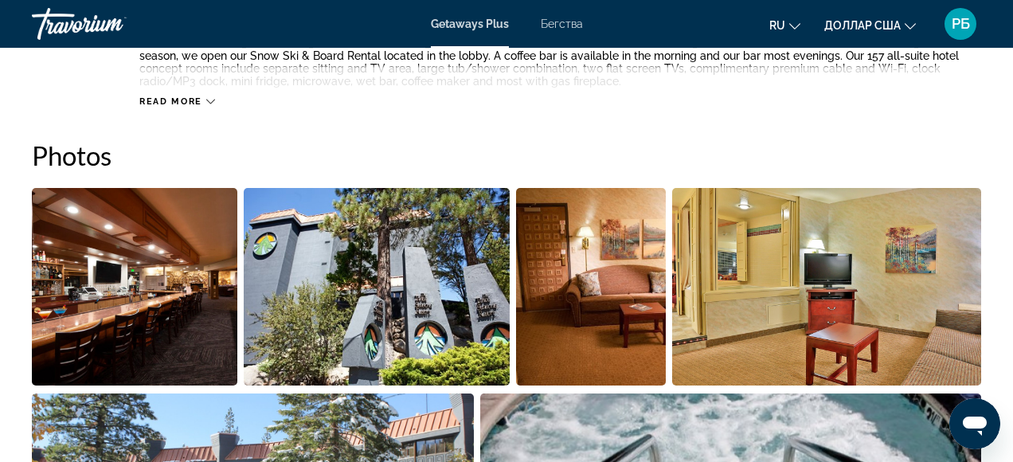
scroll to position [968, 0]
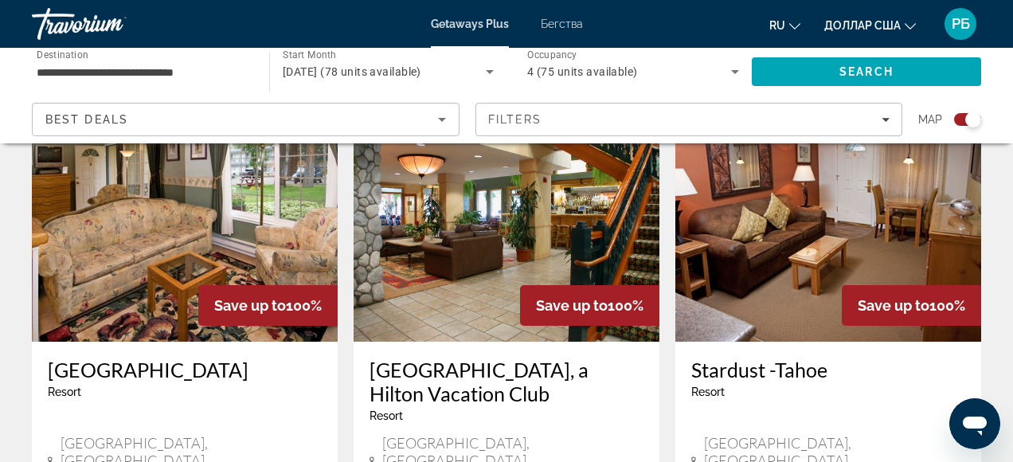
scroll to position [1223, 0]
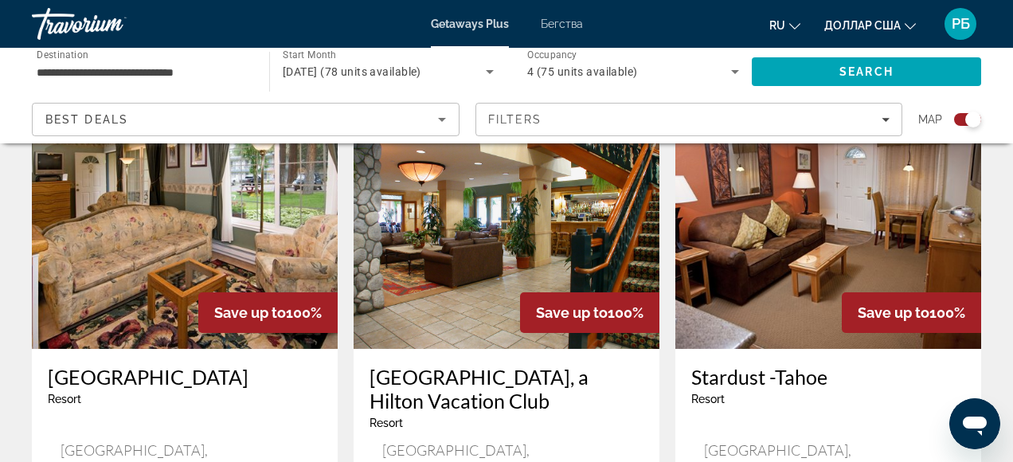
click at [476, 365] on h3 "[GEOGRAPHIC_DATA], a Hilton Vacation Club" at bounding box center [506, 389] width 274 height 48
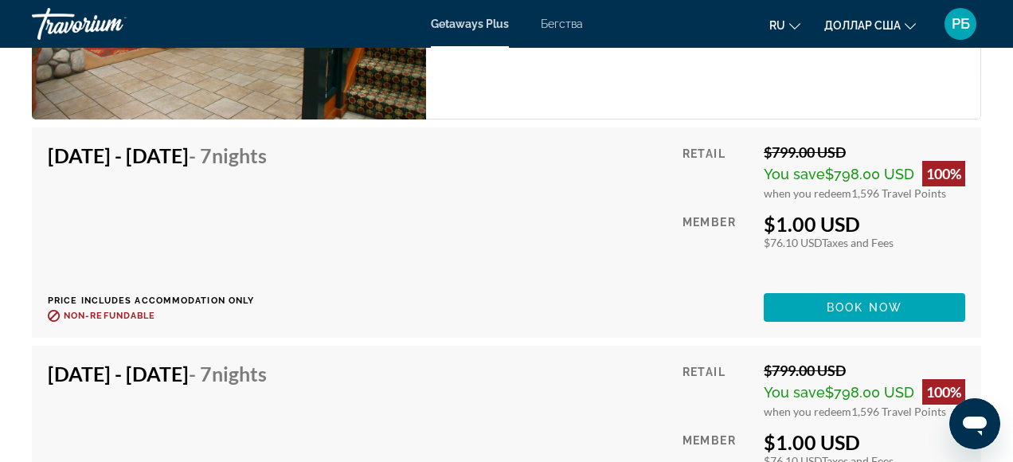
scroll to position [3051, 0]
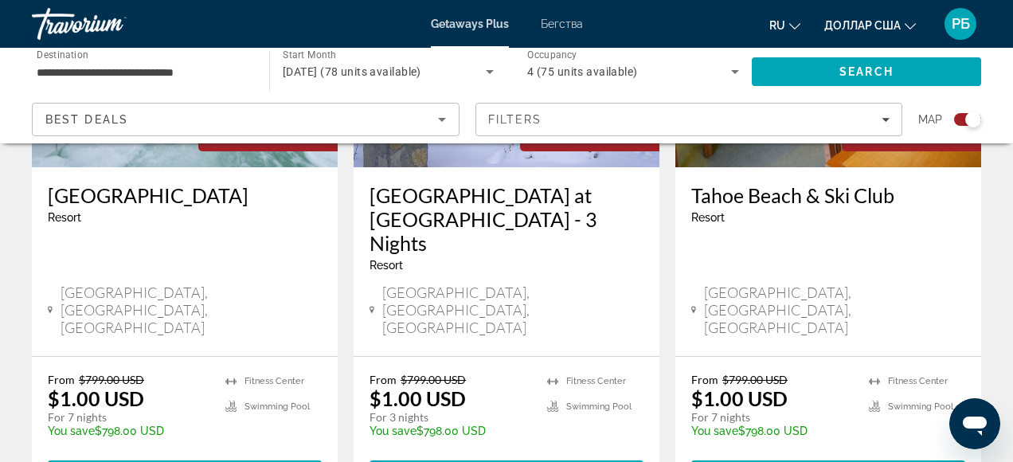
scroll to position [776, 0]
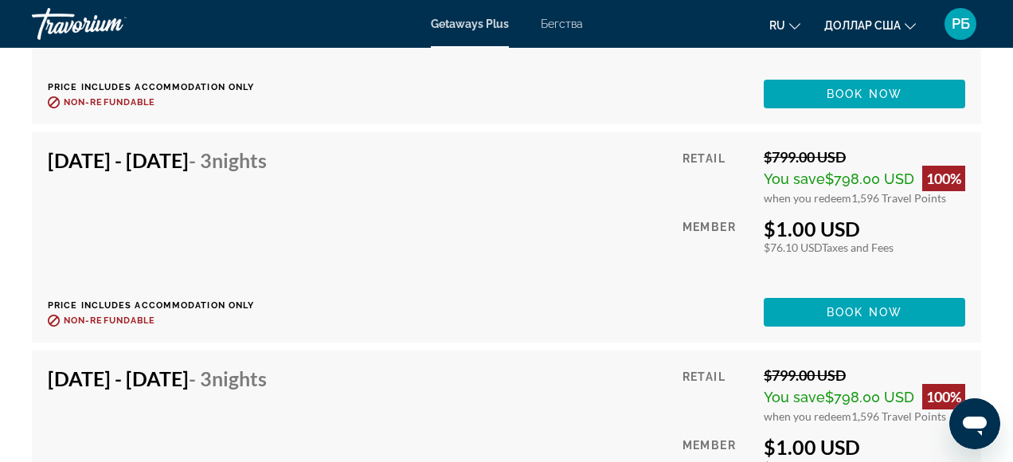
scroll to position [4517, 0]
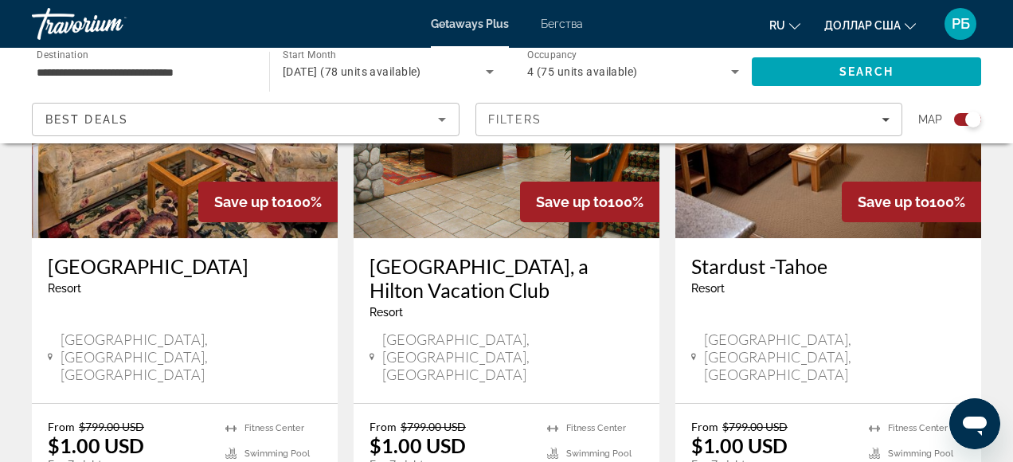
scroll to position [1353, 0]
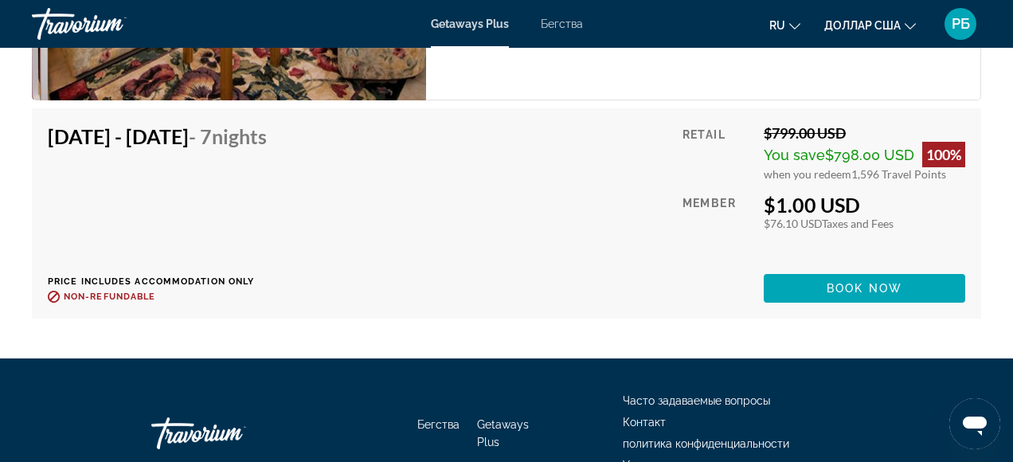
scroll to position [4343, 0]
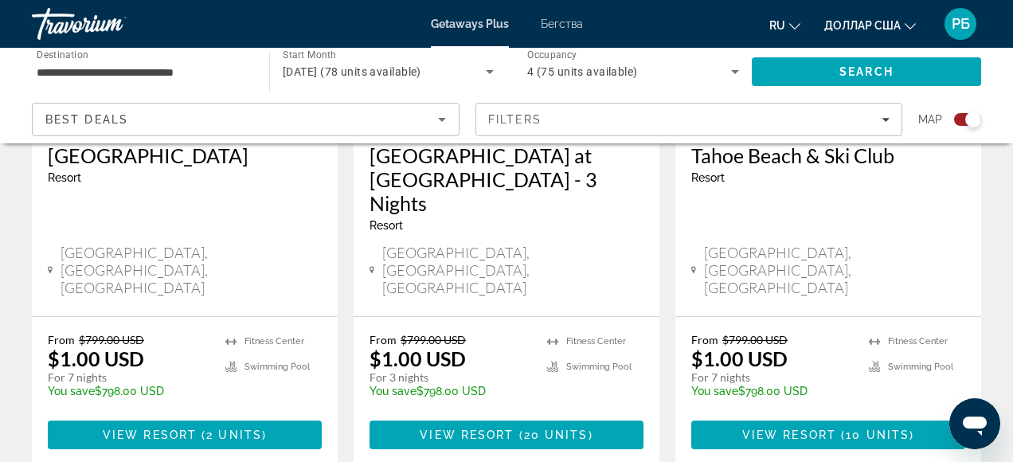
scroll to position [776, 0]
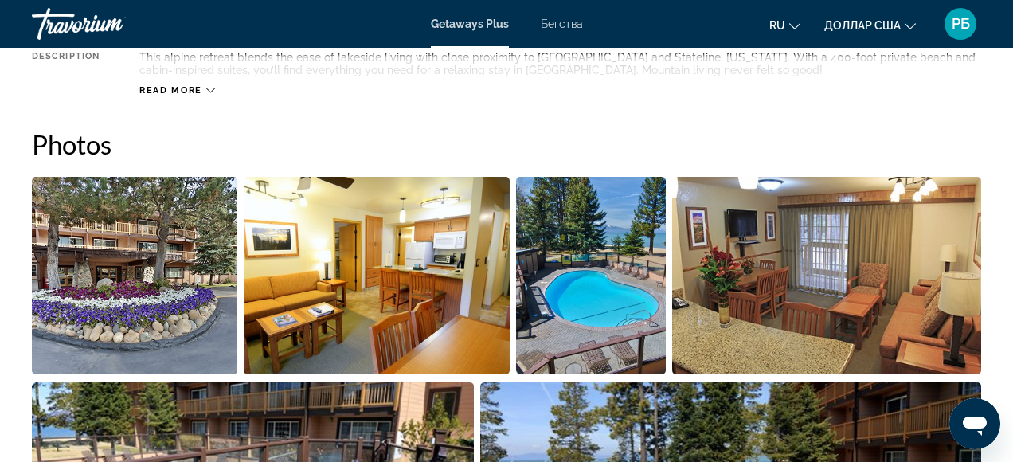
scroll to position [993, 0]
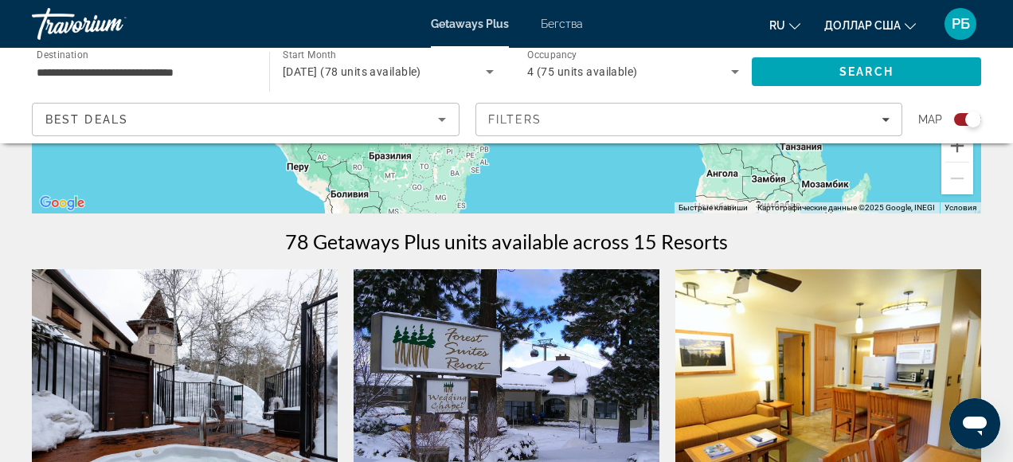
scroll to position [327, 0]
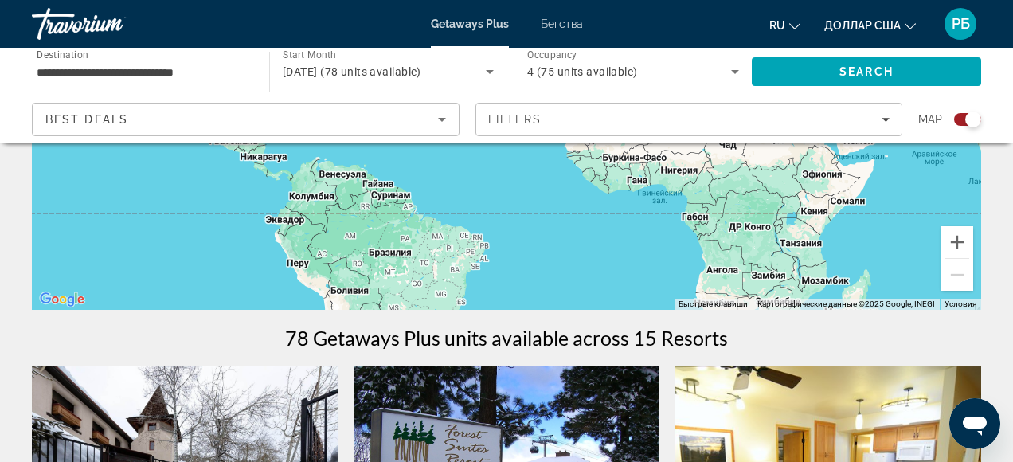
click at [556, 21] on font "Бегства" at bounding box center [562, 24] width 42 height 13
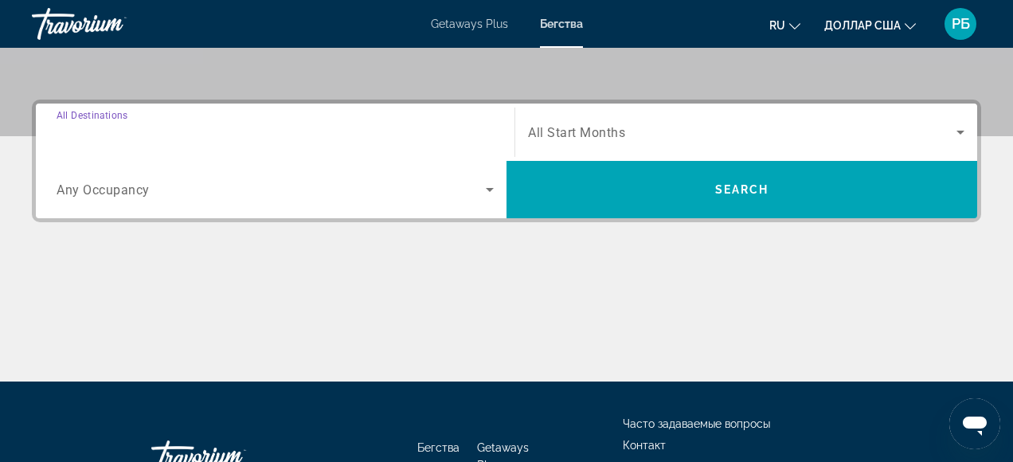
click at [467, 133] on input "Destination All Destinations" at bounding box center [275, 132] width 437 height 19
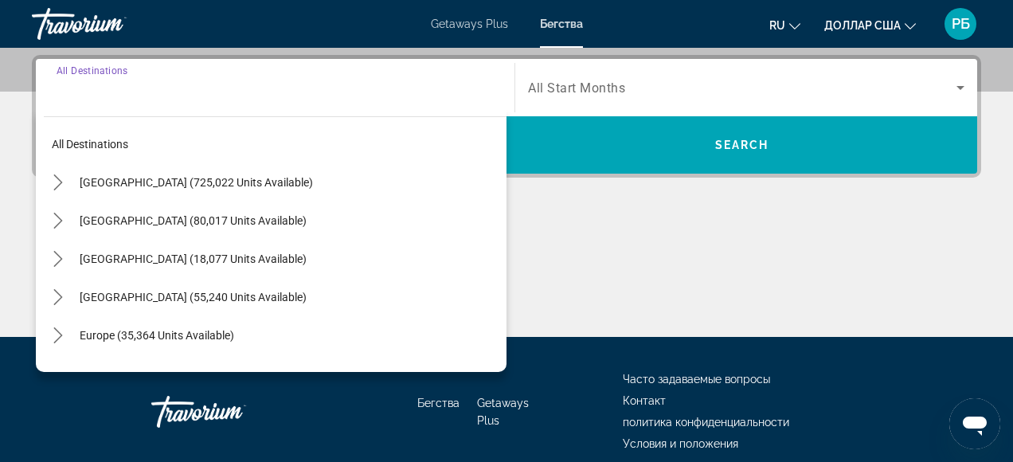
scroll to position [389, 0]
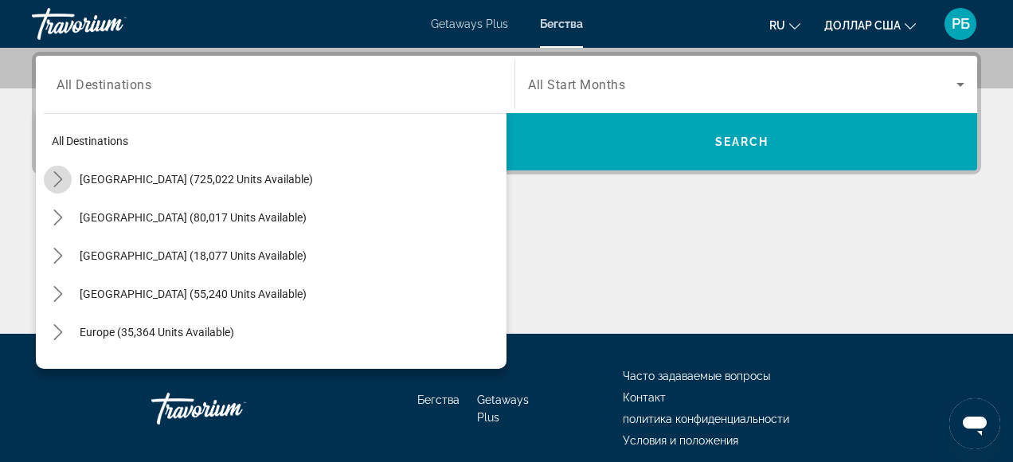
click at [60, 183] on icon "Toggle United States (725,022 units available) submenu" at bounding box center [58, 179] width 16 height 16
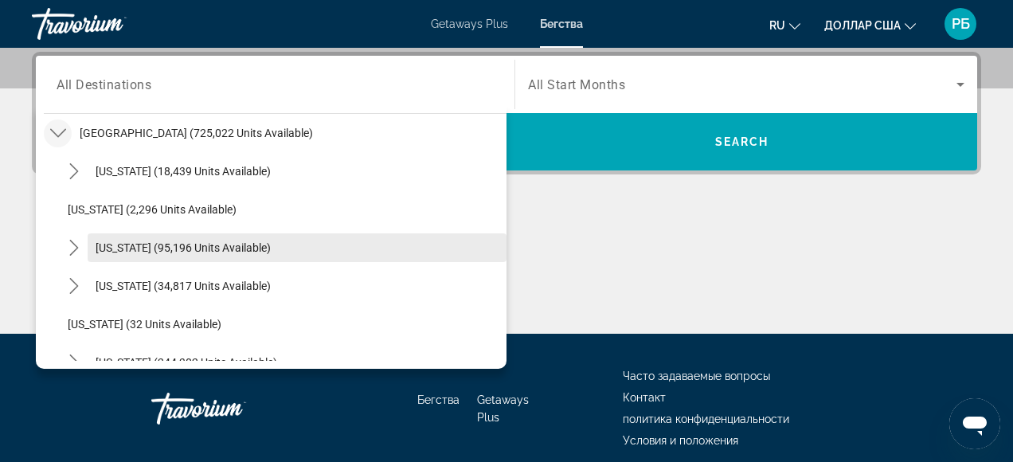
click at [114, 252] on span "[US_STATE] (95,196 units available)" at bounding box center [183, 247] width 175 height 13
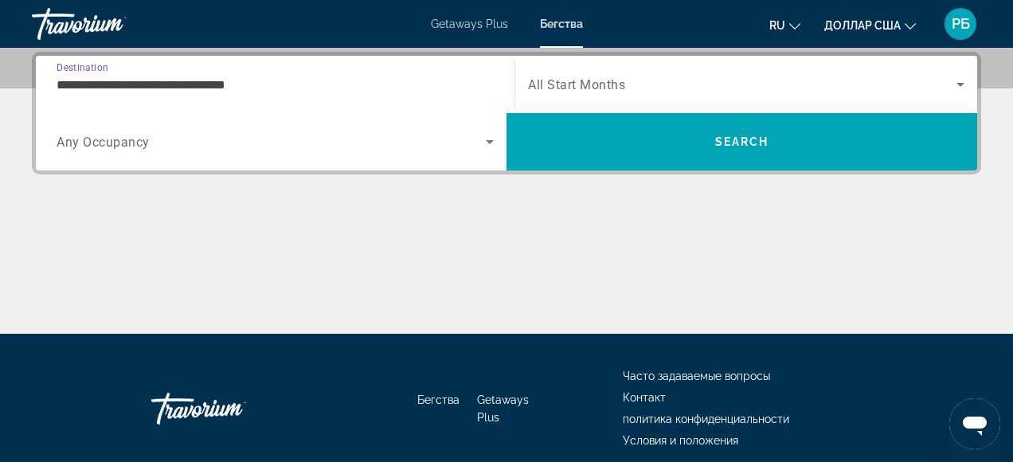
click at [150, 92] on input "**********" at bounding box center [275, 85] width 437 height 19
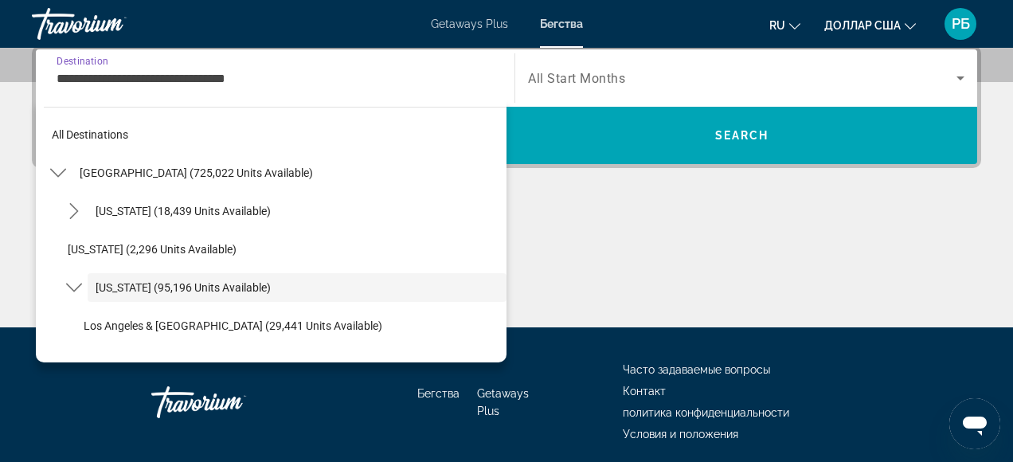
scroll to position [57, 0]
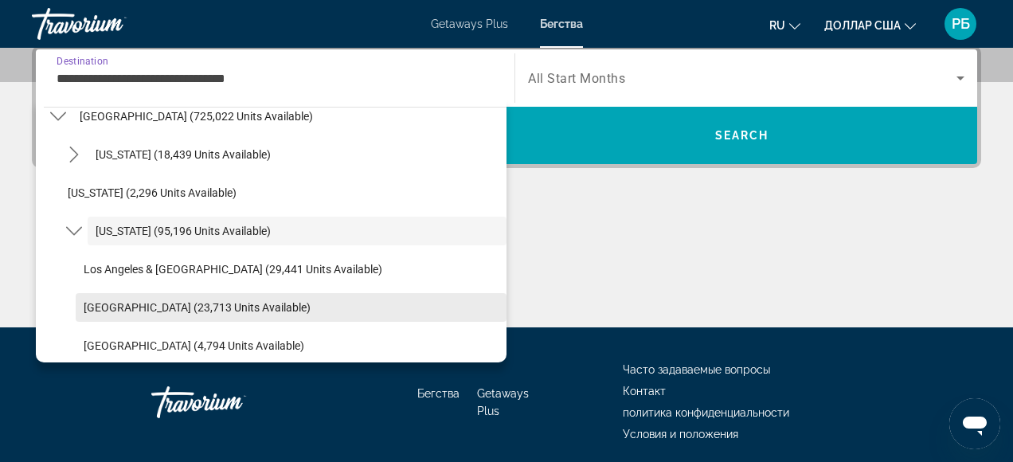
click at [104, 311] on span "[GEOGRAPHIC_DATA] (23,713 units available)" at bounding box center [197, 307] width 227 height 13
type input "**********"
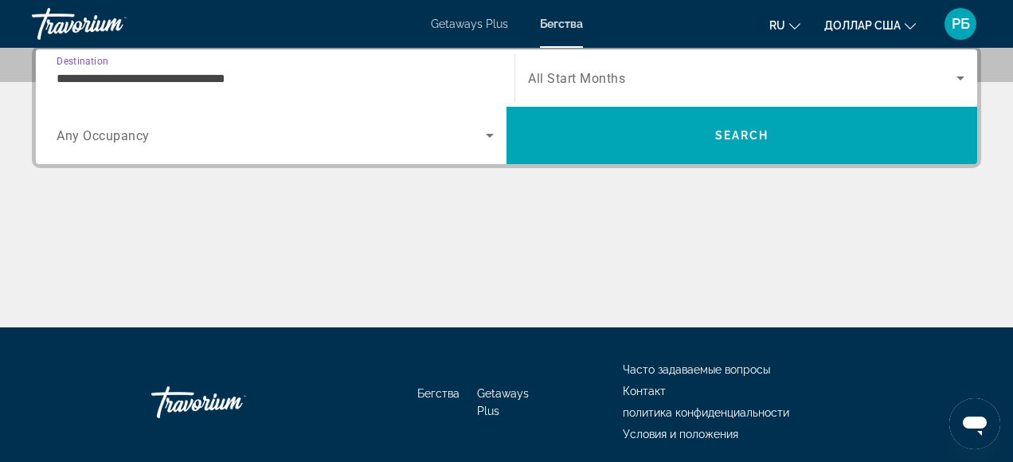
scroll to position [389, 0]
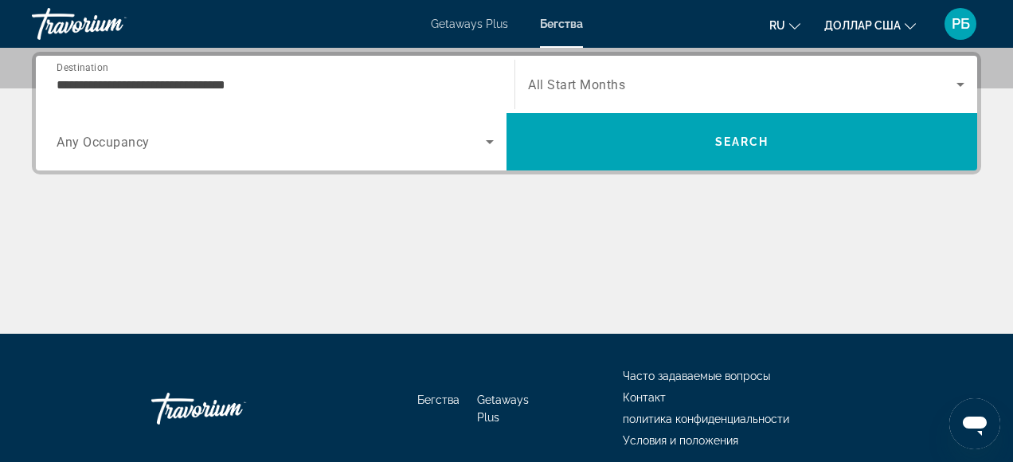
click at [142, 147] on span "Any Occupancy" at bounding box center [103, 142] width 93 height 15
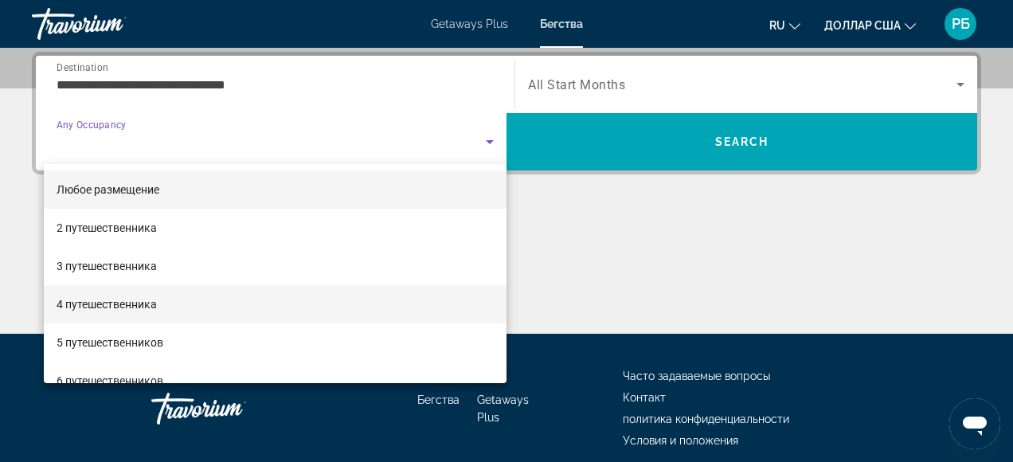
click at [110, 301] on font "4 путешественника" at bounding box center [107, 304] width 100 height 13
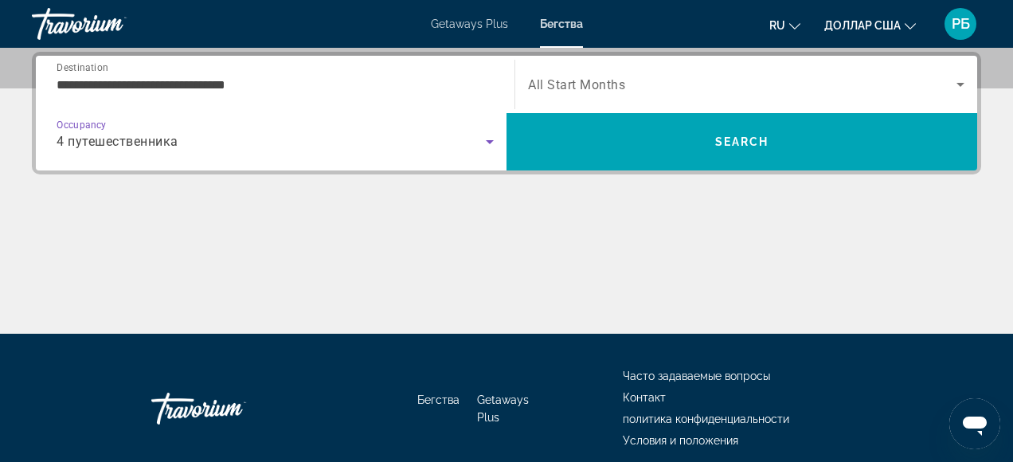
click at [567, 87] on span "All Start Months" at bounding box center [576, 84] width 97 height 15
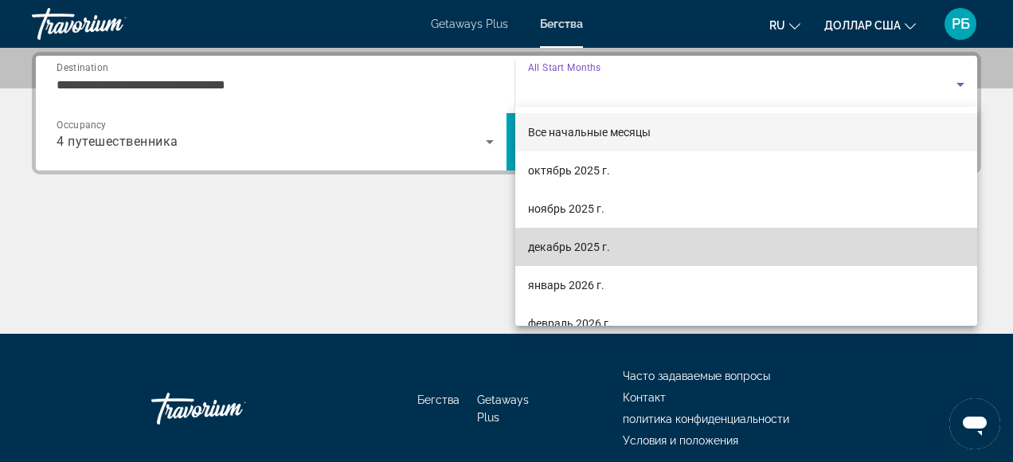
click at [561, 251] on font "декабрь 2025 г." at bounding box center [569, 246] width 82 height 13
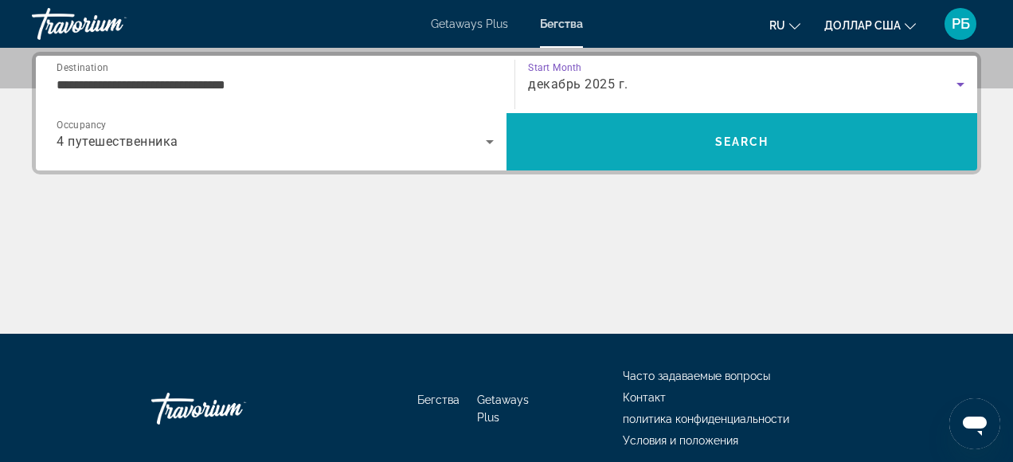
click at [704, 152] on span "Search" at bounding box center [741, 142] width 471 height 38
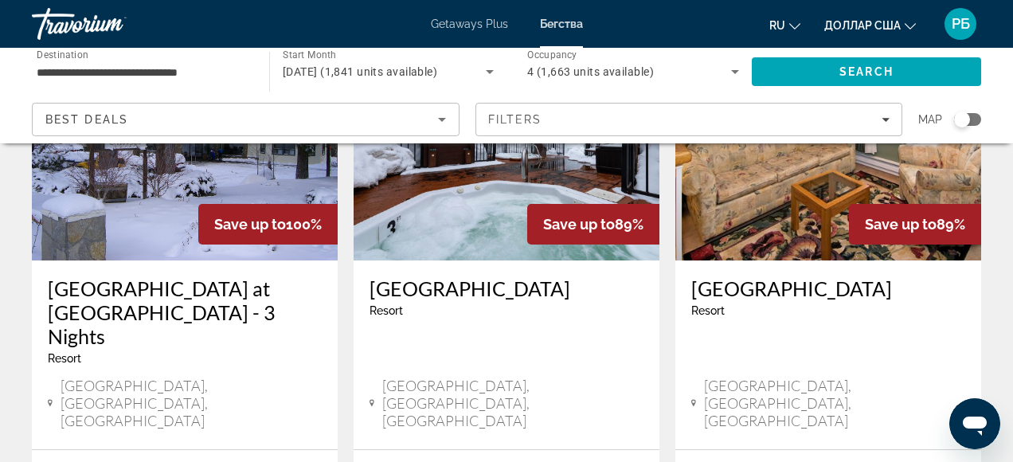
scroll to position [843, 0]
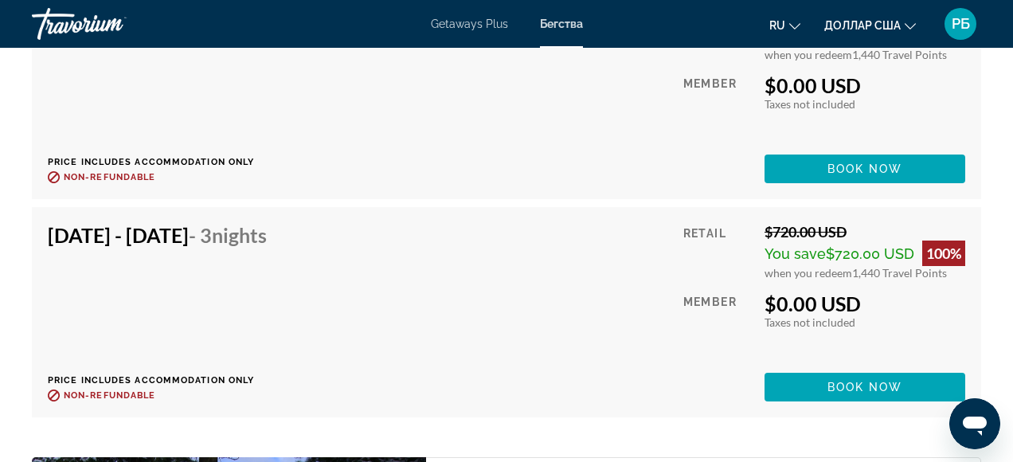
scroll to position [5201, 0]
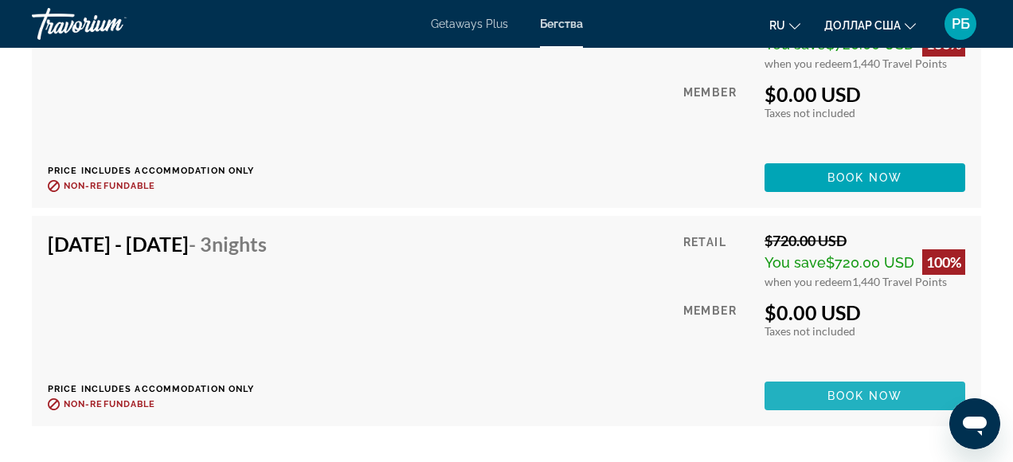
click at [862, 399] on span "Book now" at bounding box center [865, 395] width 76 height 13
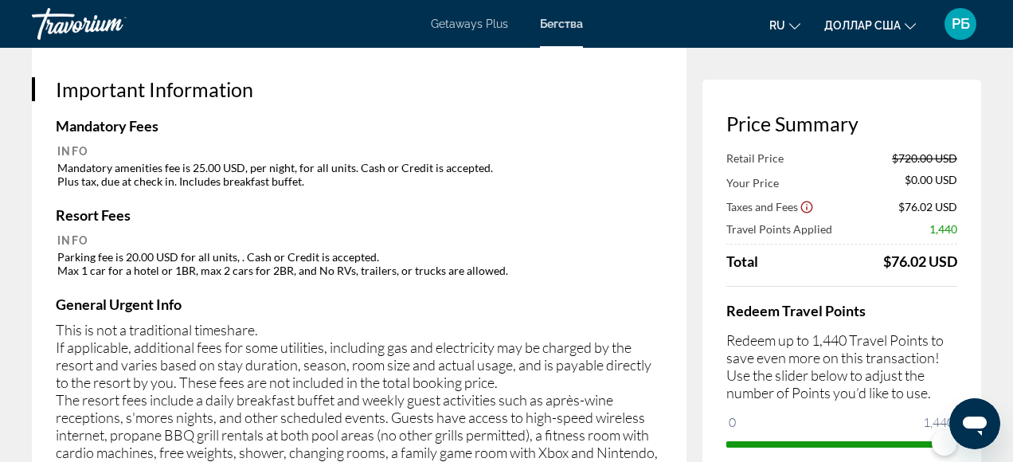
scroll to position [2545, 0]
